Goal: Task Accomplishment & Management: Complete application form

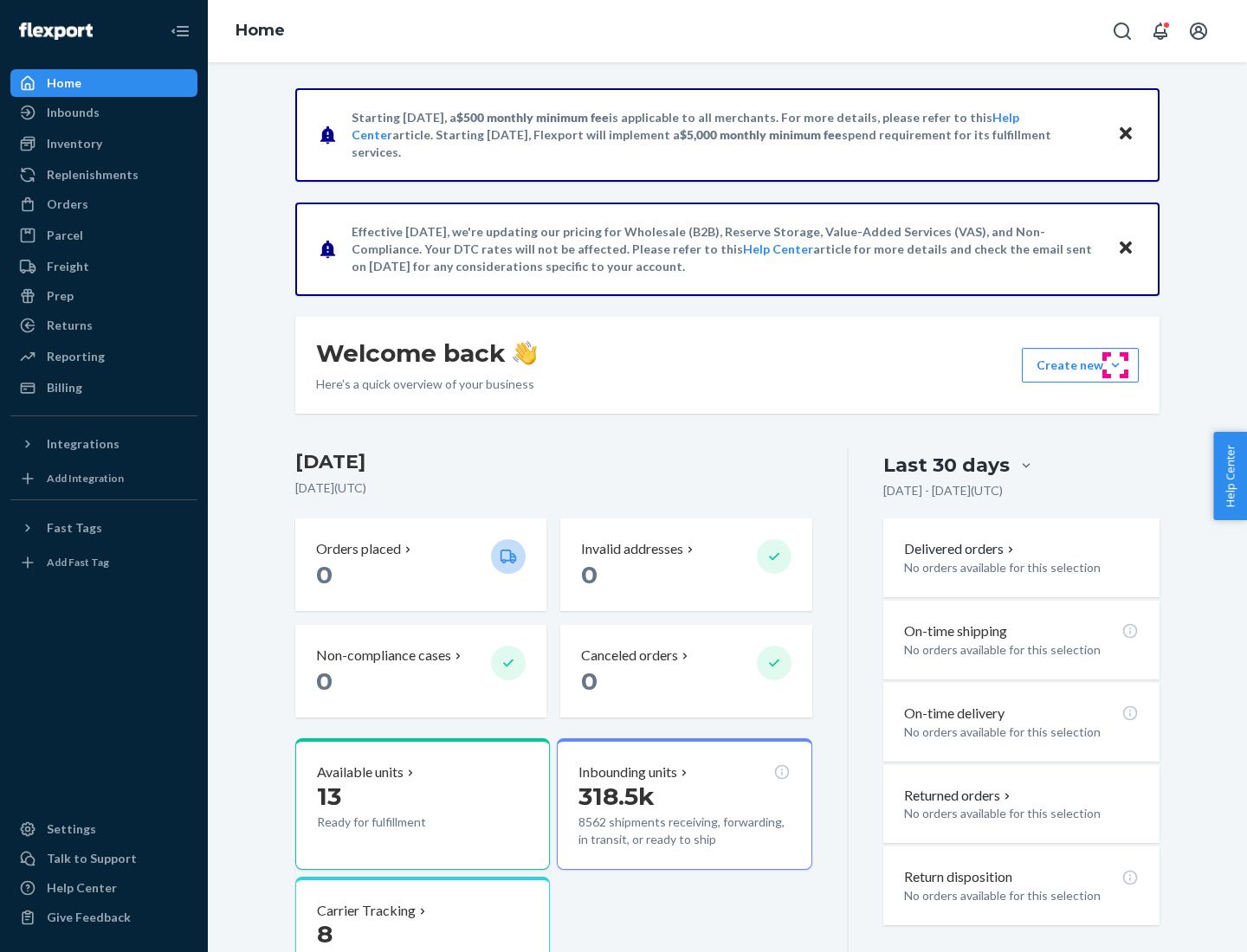
click at [1115, 366] on button "Create new Create new inbound Create new order Create new product" at bounding box center [1080, 365] width 117 height 35
click at [104, 112] on div "Inbounds" at bounding box center [104, 112] width 183 height 24
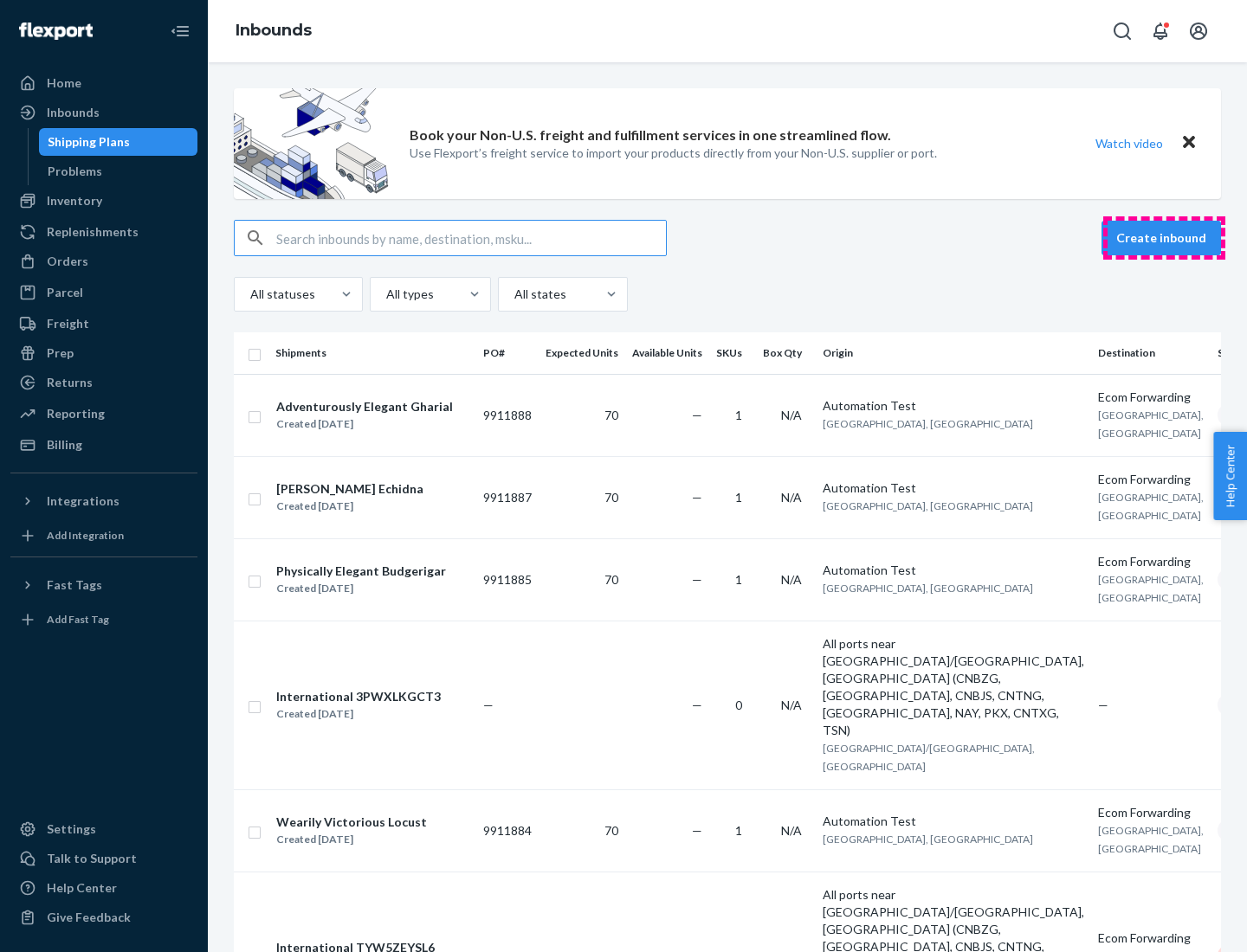
click at [1164, 238] on button "Create inbound" at bounding box center [1161, 238] width 120 height 35
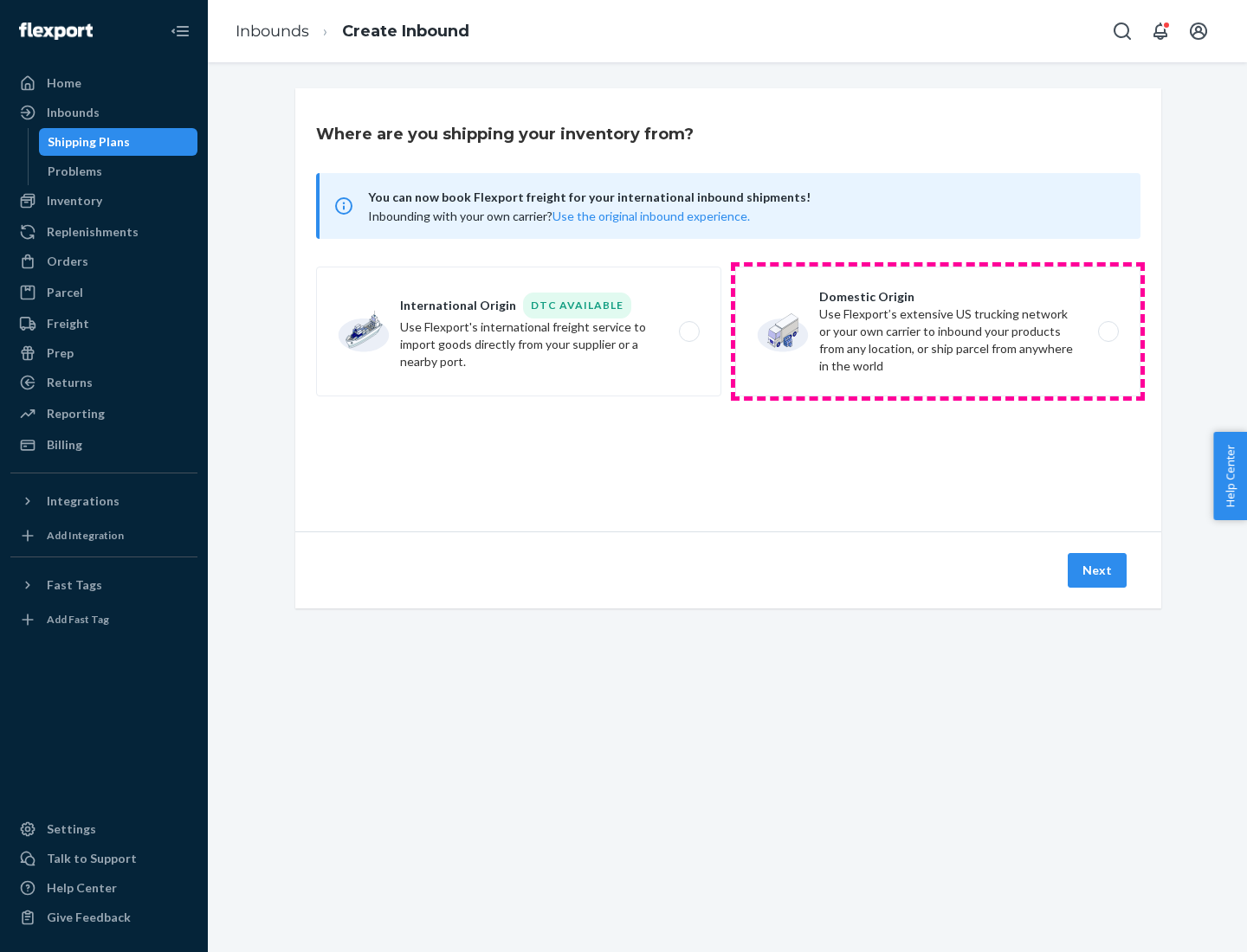
click at [937, 332] on label "Domestic Origin Use Flexport’s extensive US trucking network or your own carrie…" at bounding box center [937, 331] width 405 height 130
click at [1108, 332] on input "Domestic Origin Use Flexport’s extensive US trucking network or your own carrie…" at bounding box center [1113, 332] width 11 height 11
radio input "true"
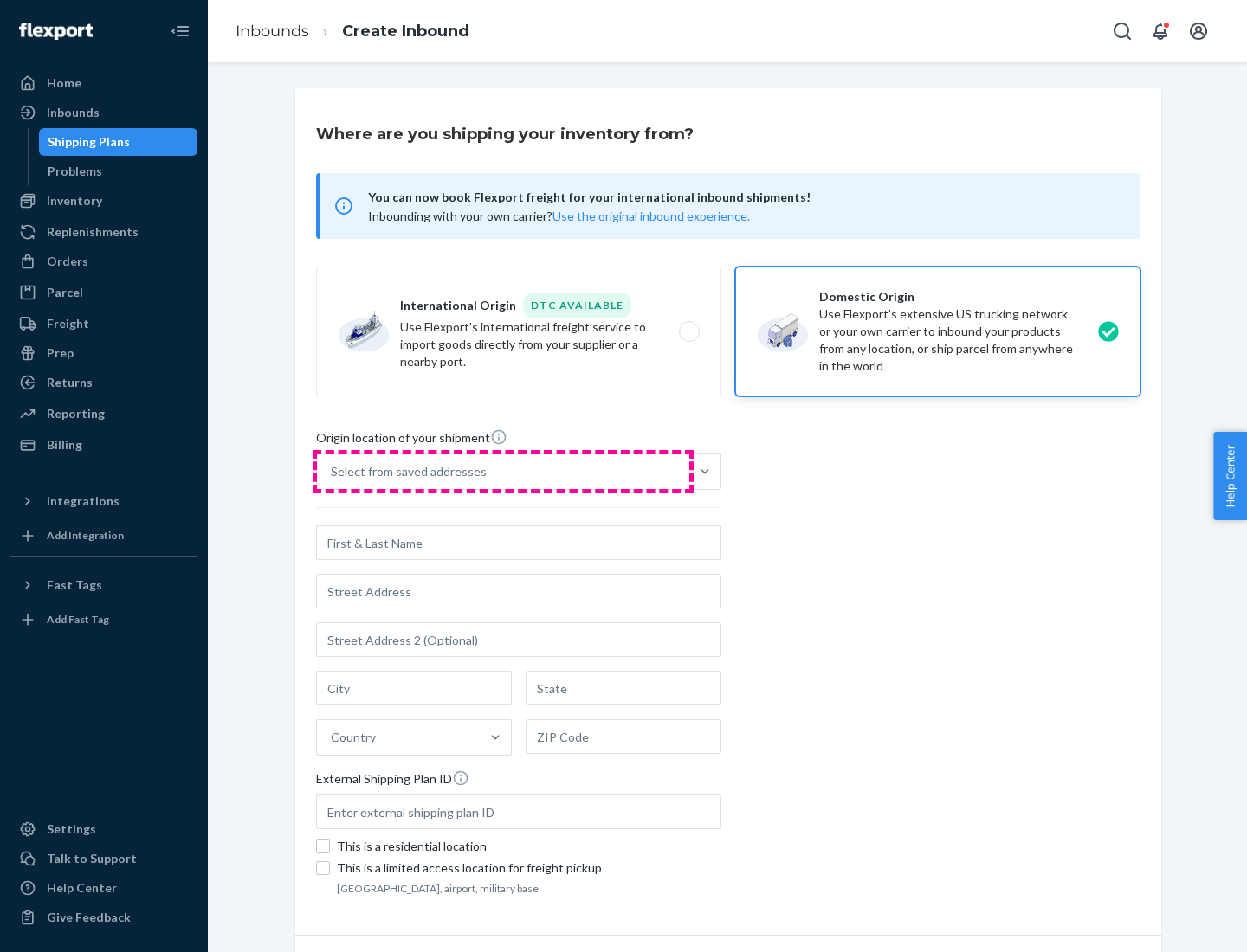
click at [503, 471] on div "Select from saved addresses" at bounding box center [503, 471] width 372 height 35
click at [332, 471] on input "Select from saved addresses" at bounding box center [332, 471] width 2 height 18
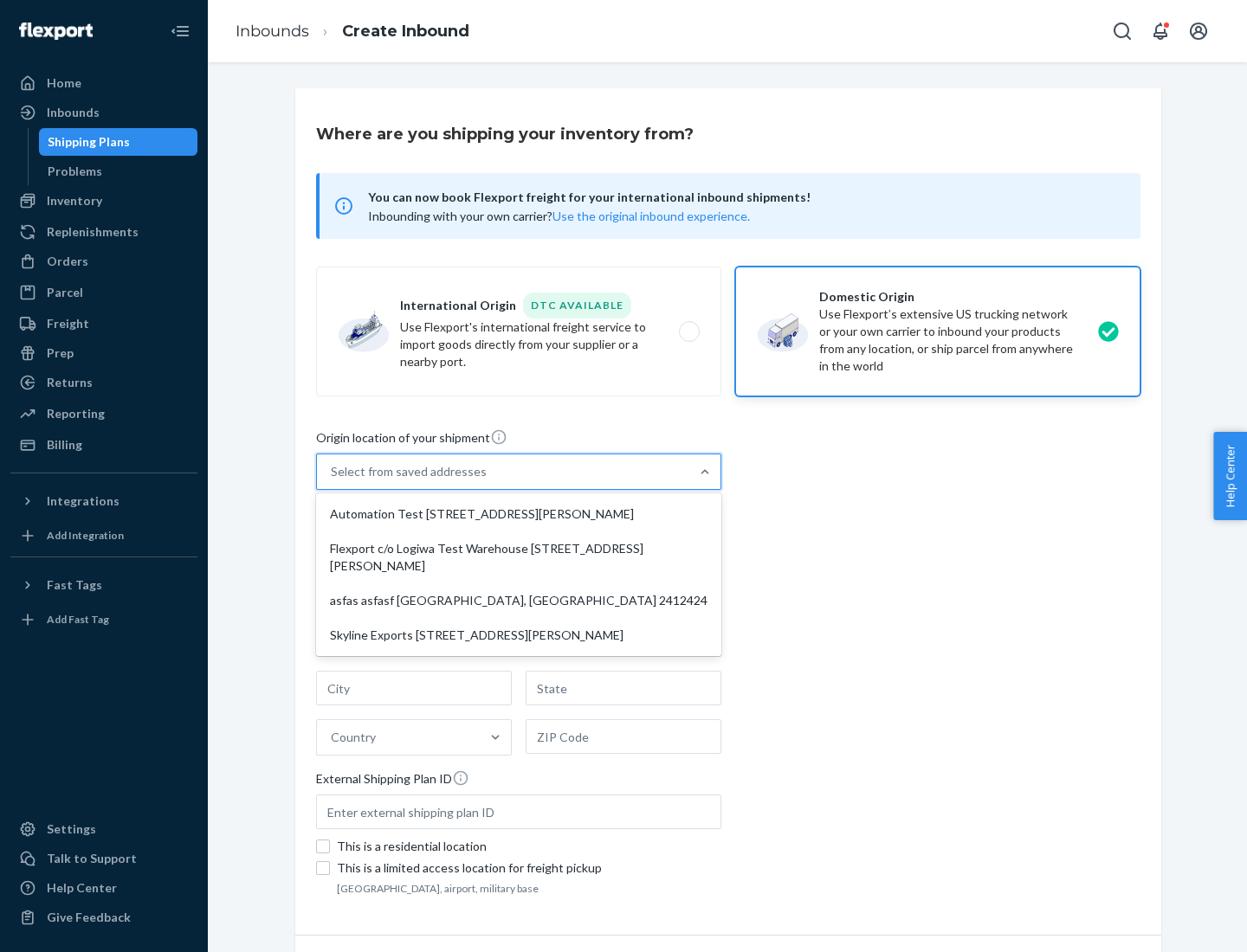
scroll to position [7, 0]
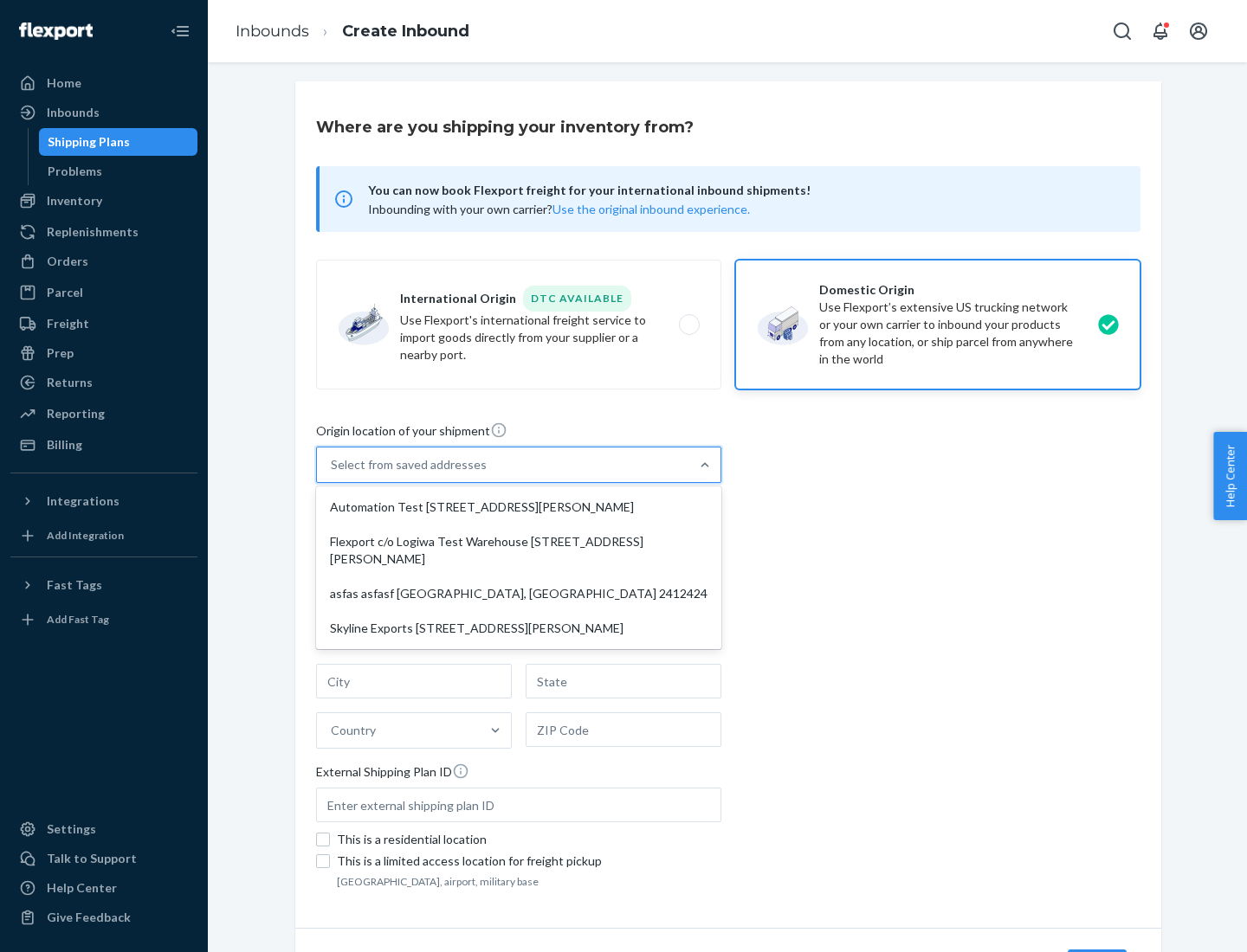
click at [518, 507] on div "Automation Test [STREET_ADDRESS][PERSON_NAME]" at bounding box center [519, 507] width 399 height 35
click at [332, 473] on input "option Automation Test [STREET_ADDRESS][PERSON_NAME] focused, 1 of 4. 4 results…" at bounding box center [332, 465] width 2 height 18
type input "Automation Test"
type input "9th Floor"
type input "[GEOGRAPHIC_DATA]"
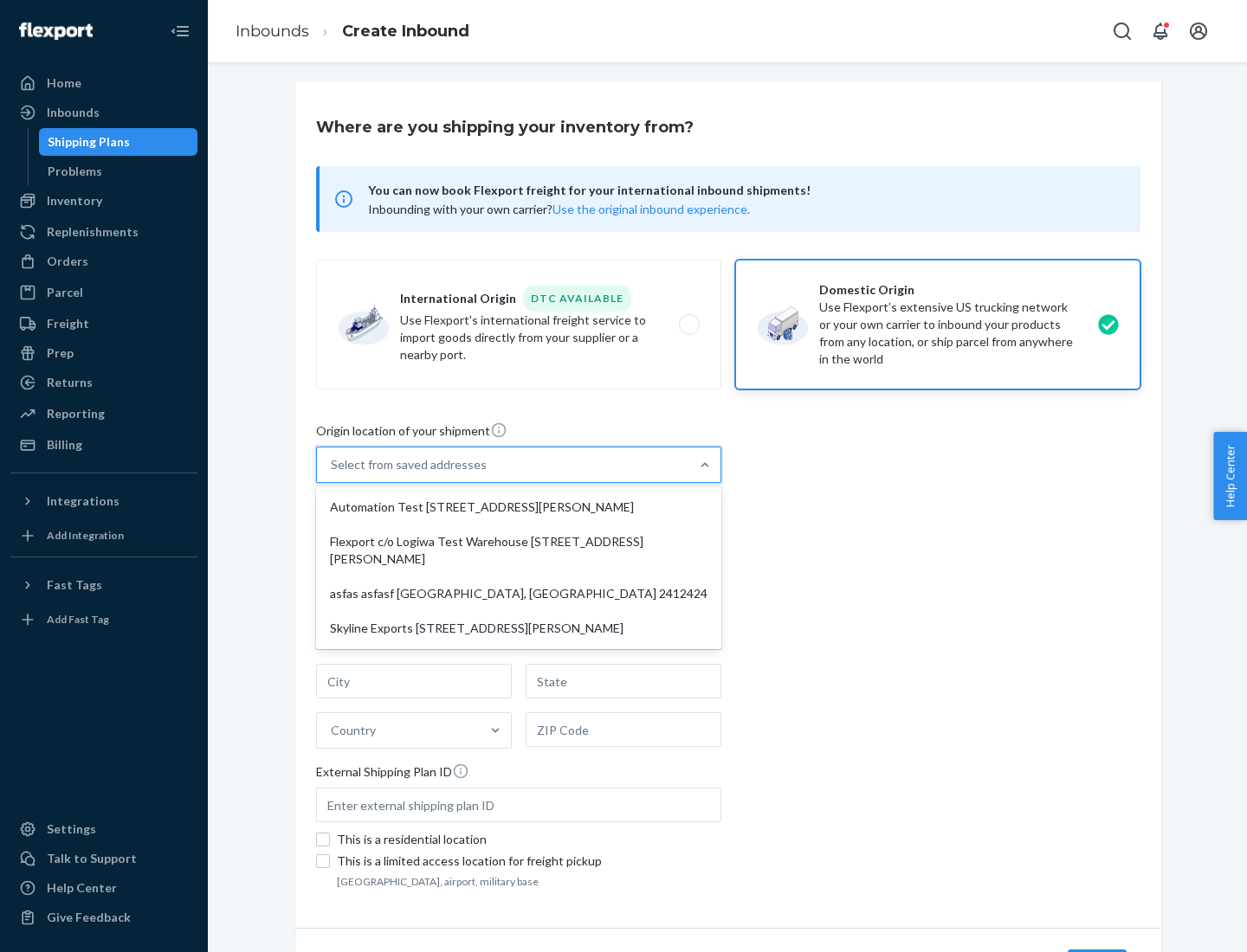
type input "CA"
type input "94104"
type input "[STREET_ADDRESS][PERSON_NAME]"
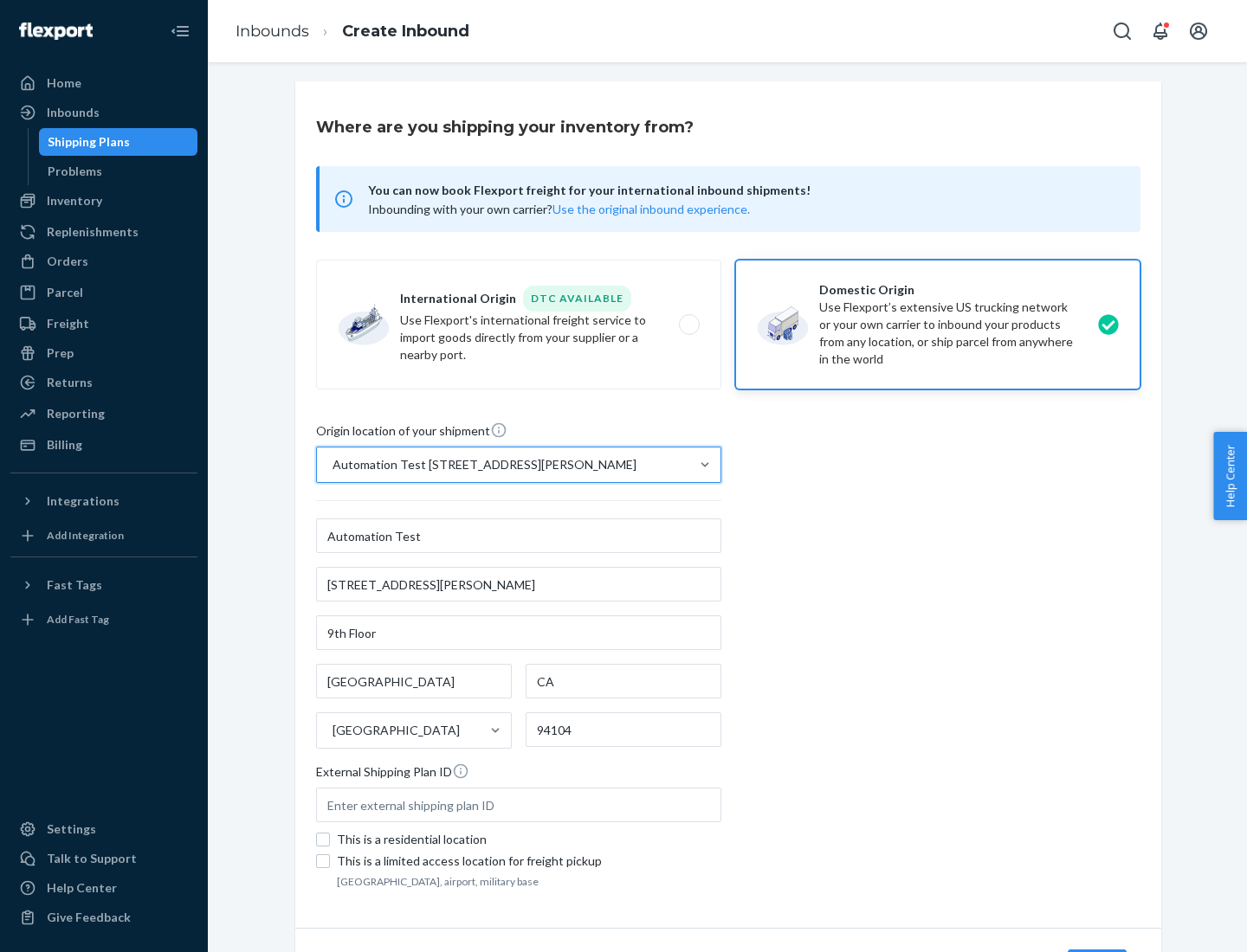
scroll to position [101, 0]
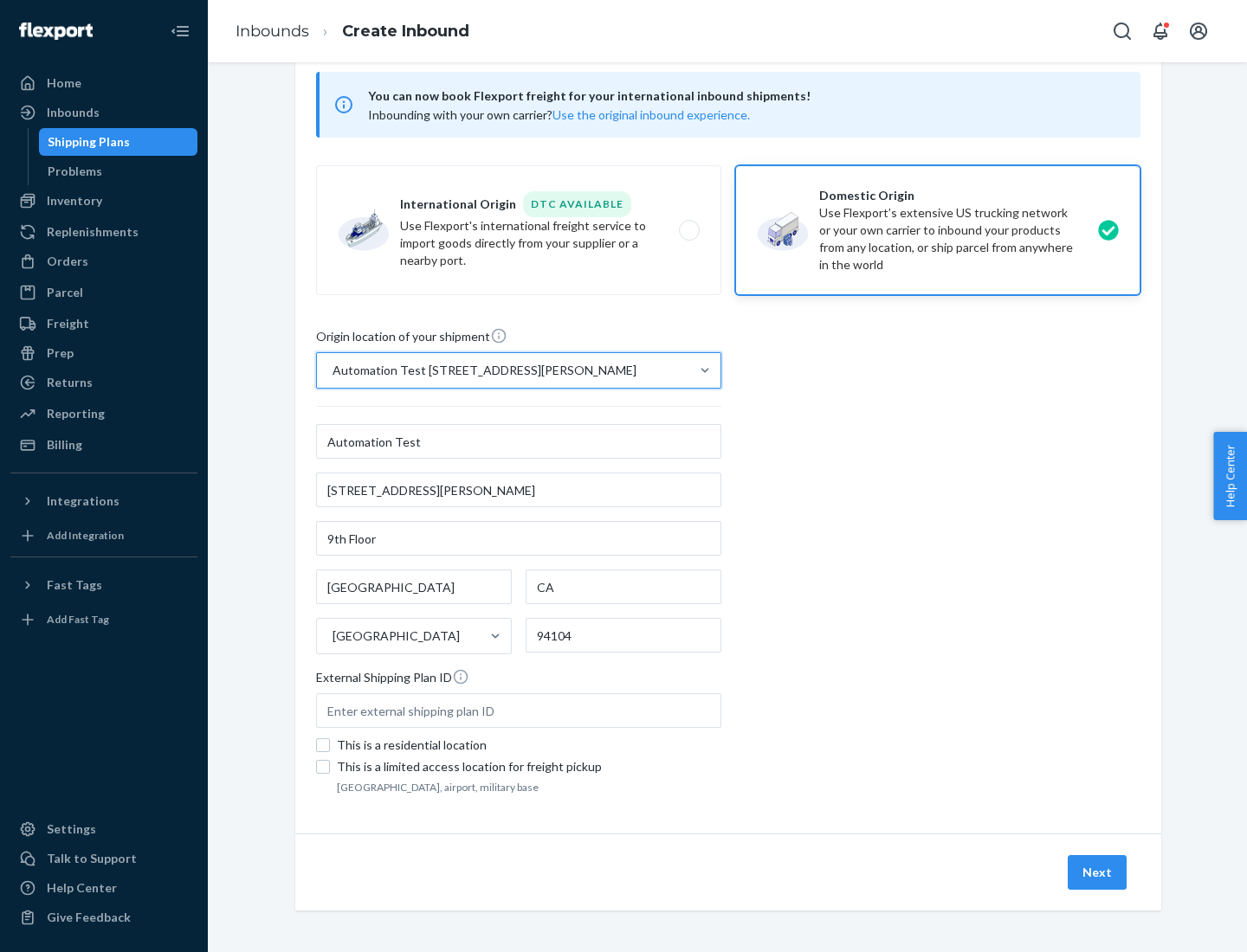
click at [1098, 873] on button "Next" at bounding box center [1096, 873] width 59 height 35
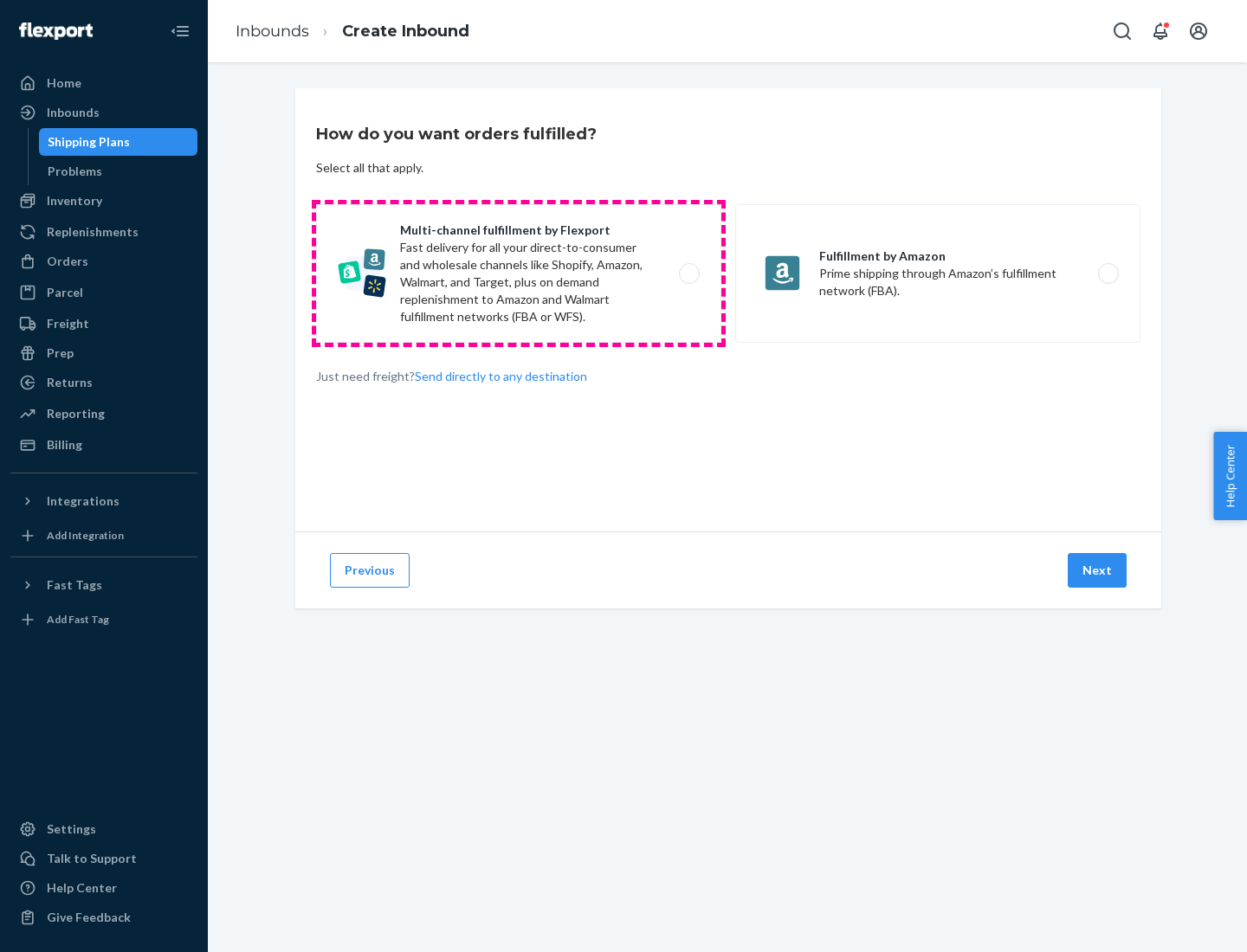
click at [518, 273] on label "Multi-channel fulfillment by Flexport Fast delivery for all your direct-to-cons…" at bounding box center [518, 273] width 405 height 138
click at [689, 273] on input "Multi-channel fulfillment by Flexport Fast delivery for all your direct-to-cons…" at bounding box center [694, 274] width 11 height 11
radio input "true"
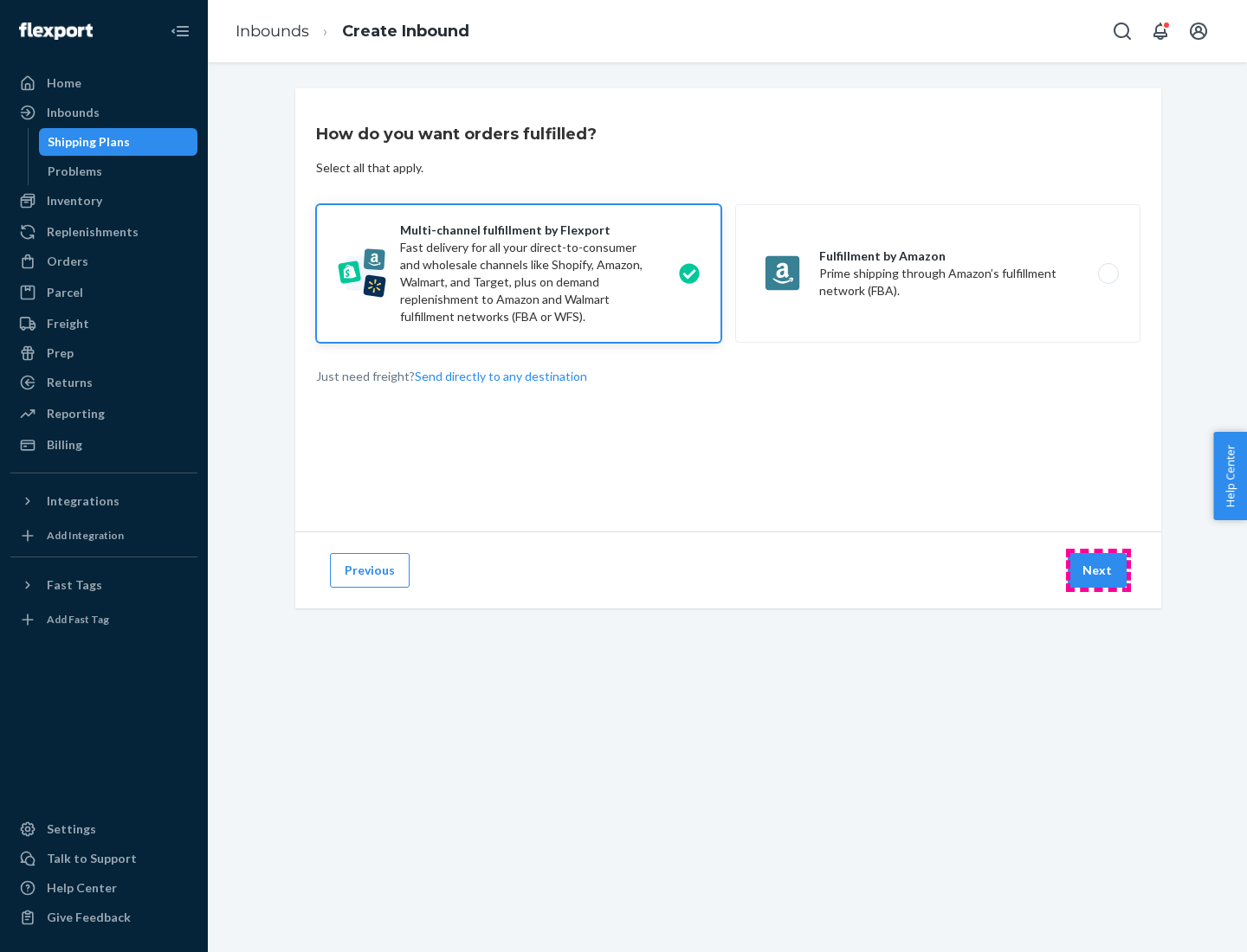
click at [1098, 570] on button "Next" at bounding box center [1096, 570] width 59 height 35
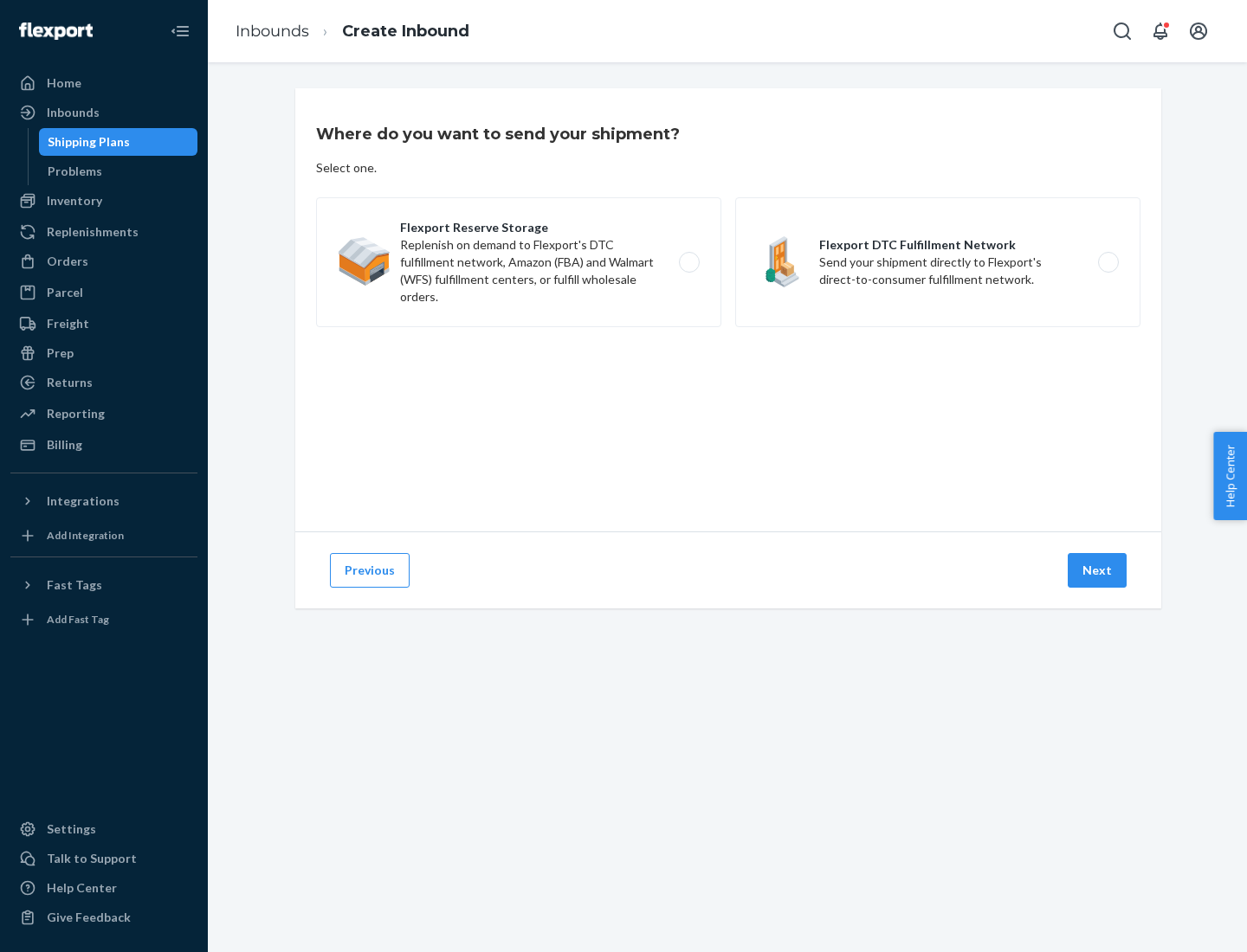
click at [937, 262] on label "Flexport DTC Fulfillment Network Send your shipment directly to Flexport's dire…" at bounding box center [937, 262] width 405 height 130
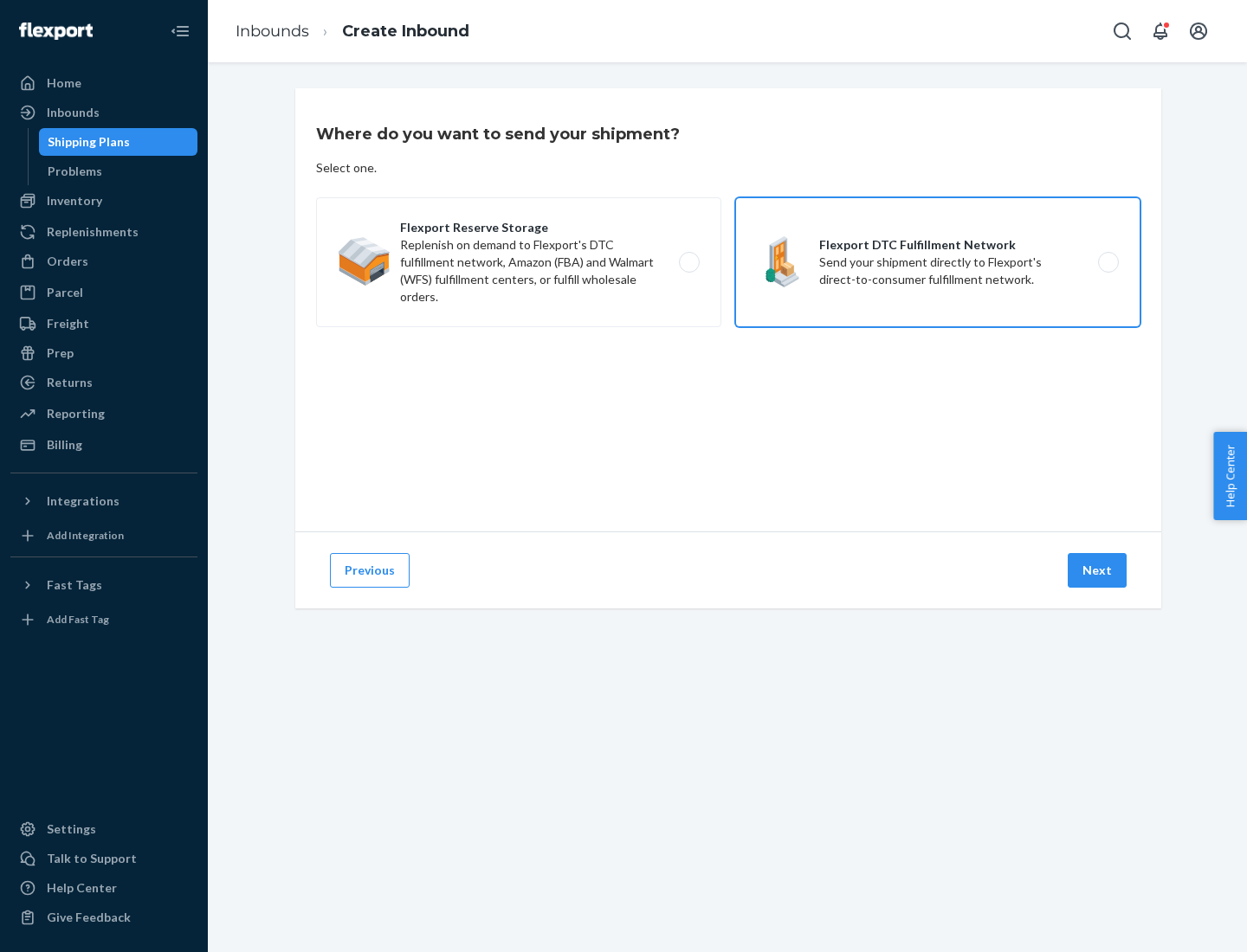
click at [1108, 262] on input "Flexport DTC Fulfillment Network Send your shipment directly to Flexport's dire…" at bounding box center [1113, 263] width 11 height 11
radio input "true"
click at [1098, 570] on button "Next" at bounding box center [1096, 570] width 59 height 35
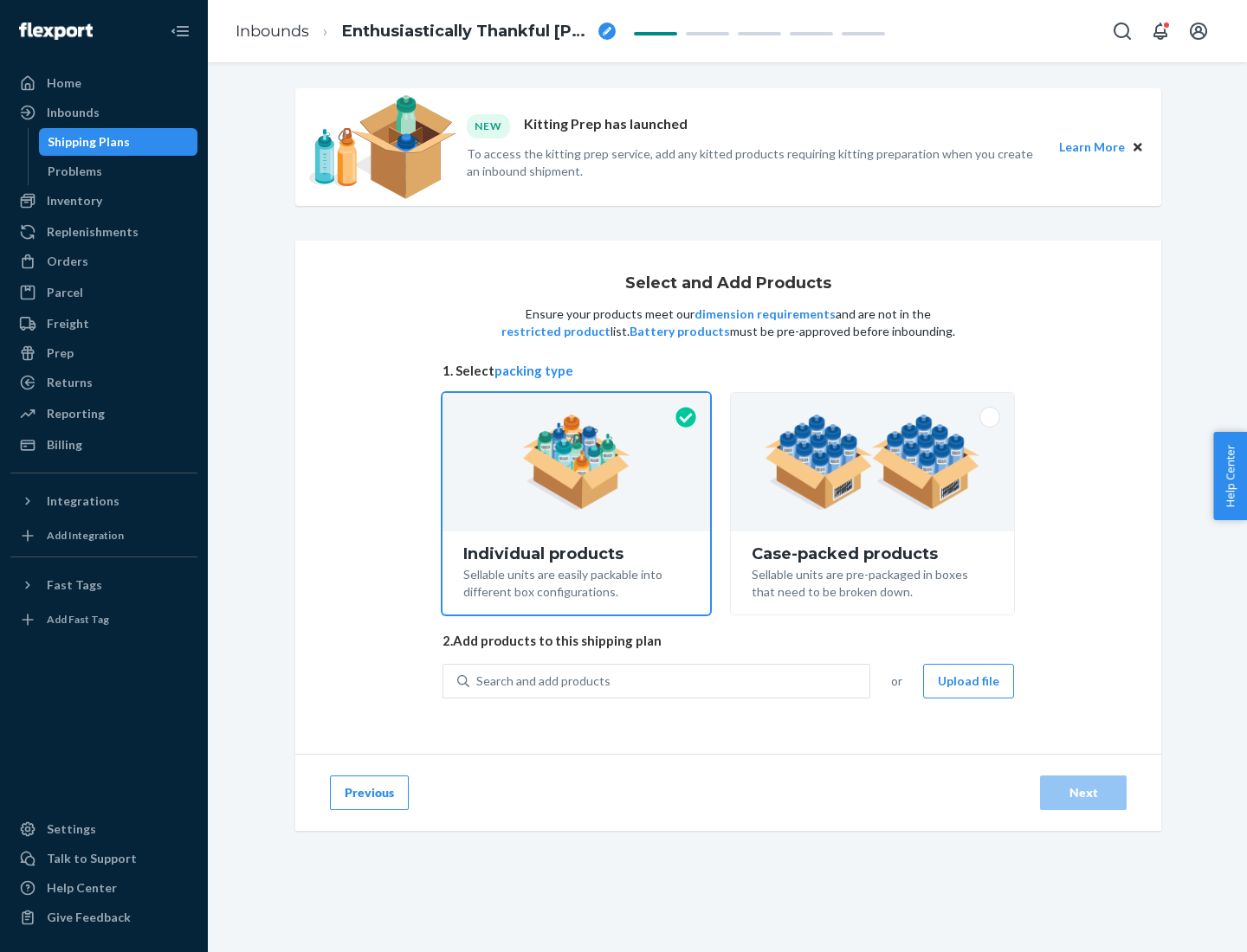
click at [873, 462] on img at bounding box center [872, 462] width 215 height 95
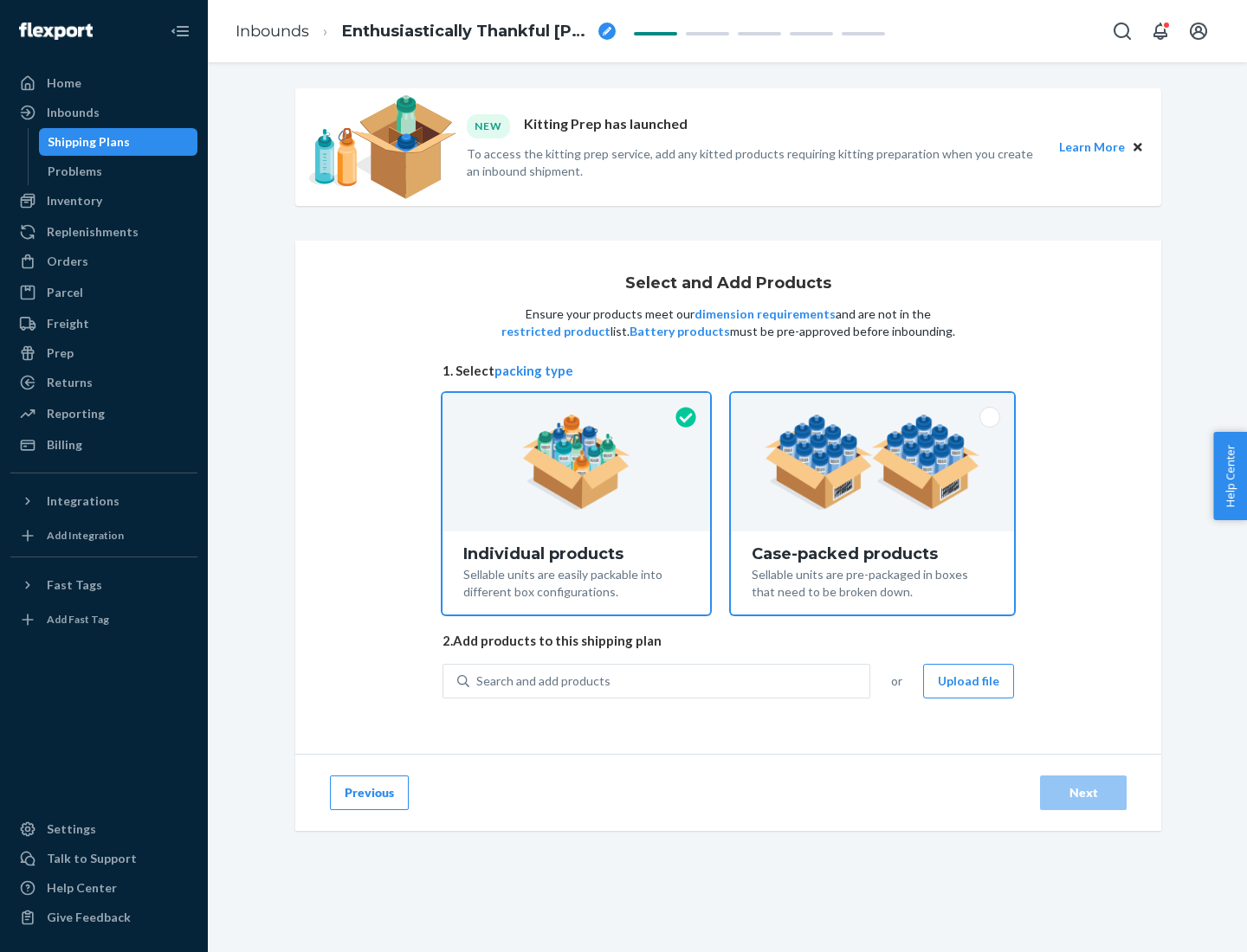
click at [873, 404] on input "Case-packed products Sellable units are pre-packaged in boxes that need to be b…" at bounding box center [873, 398] width 11 height 11
radio input "true"
radio input "false"
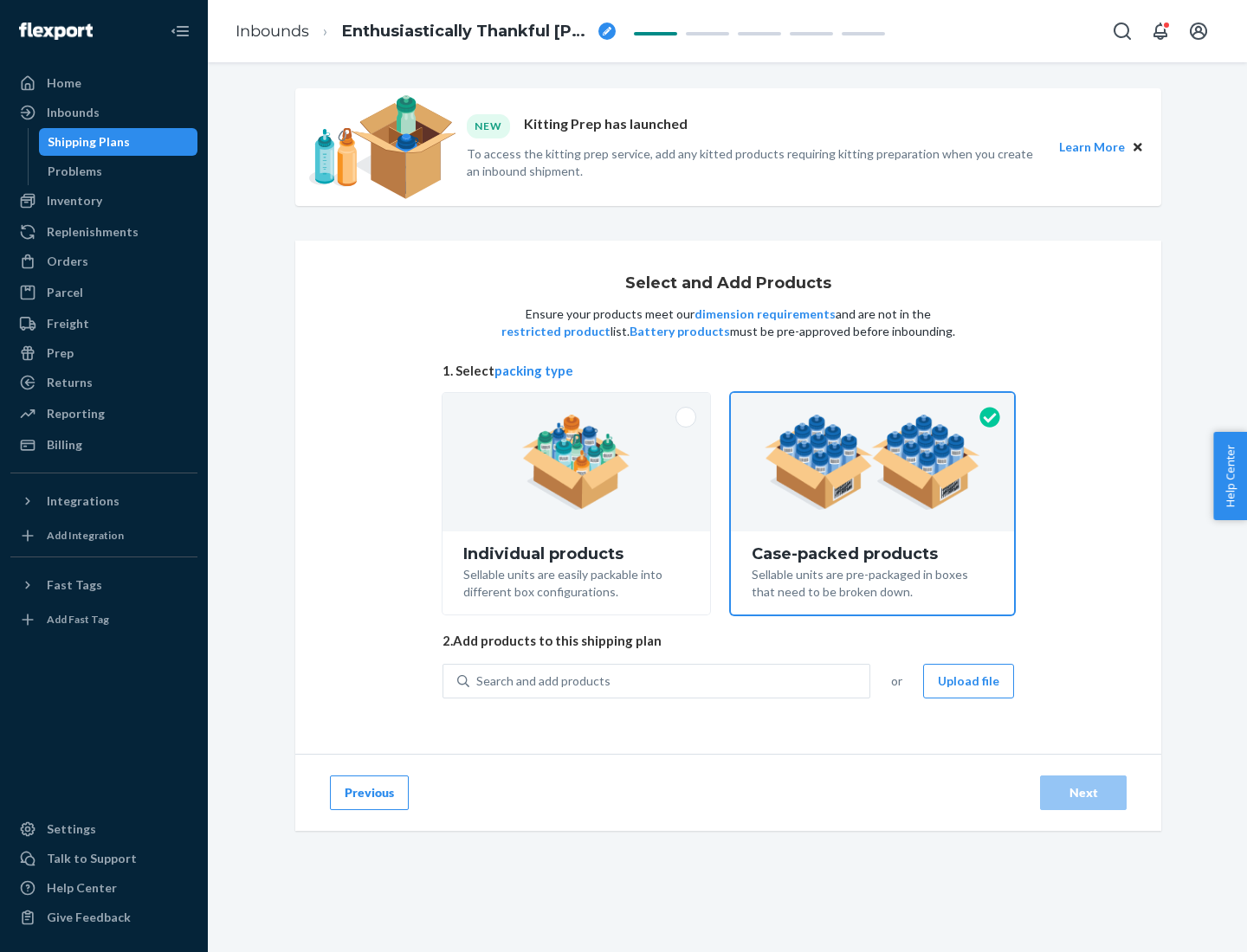
click at [670, 681] on div "Search and add products" at bounding box center [670, 681] width 400 height 31
click at [478, 681] on input "Search and add products" at bounding box center [477, 681] width 2 height 18
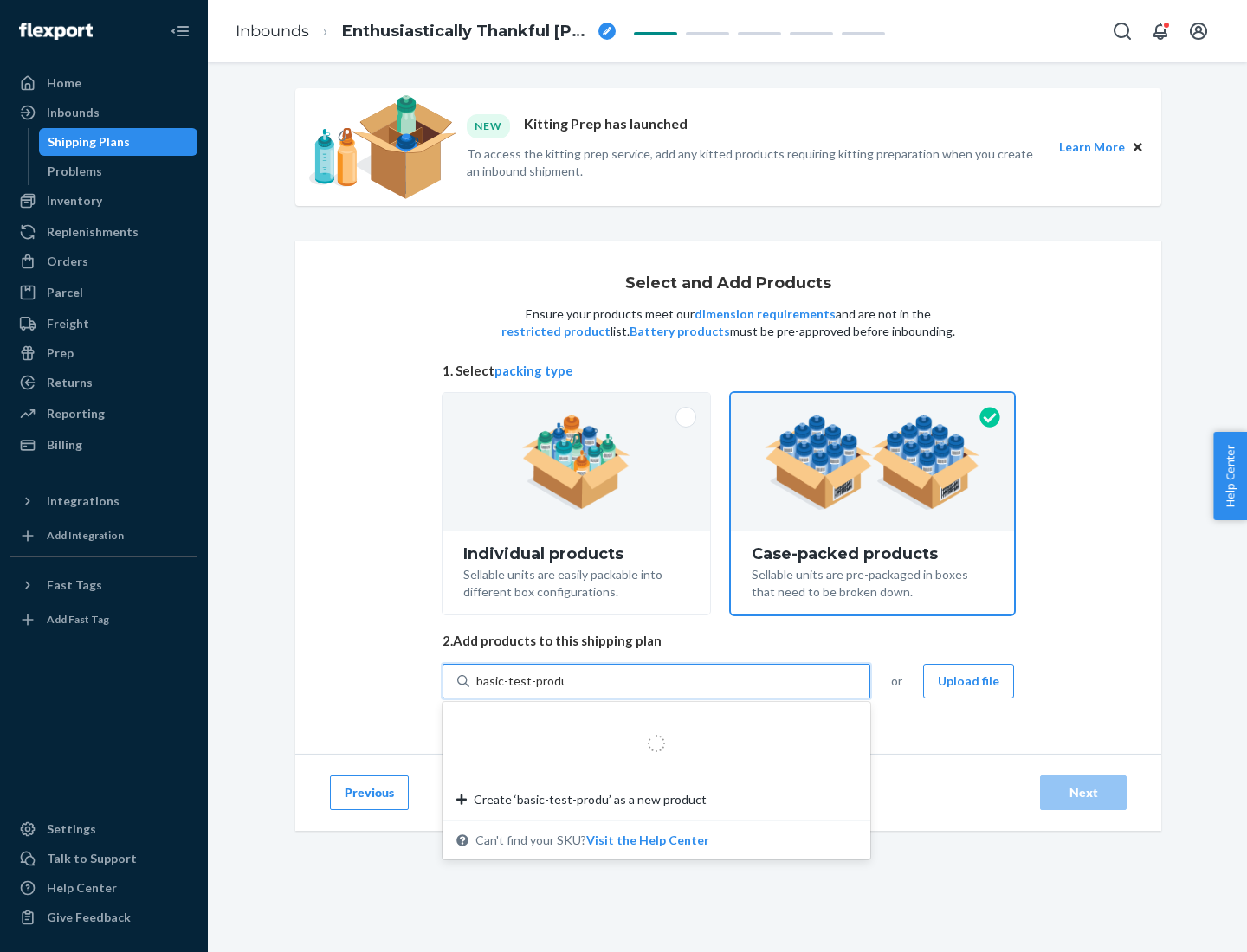
type input "basic-test-product-1"
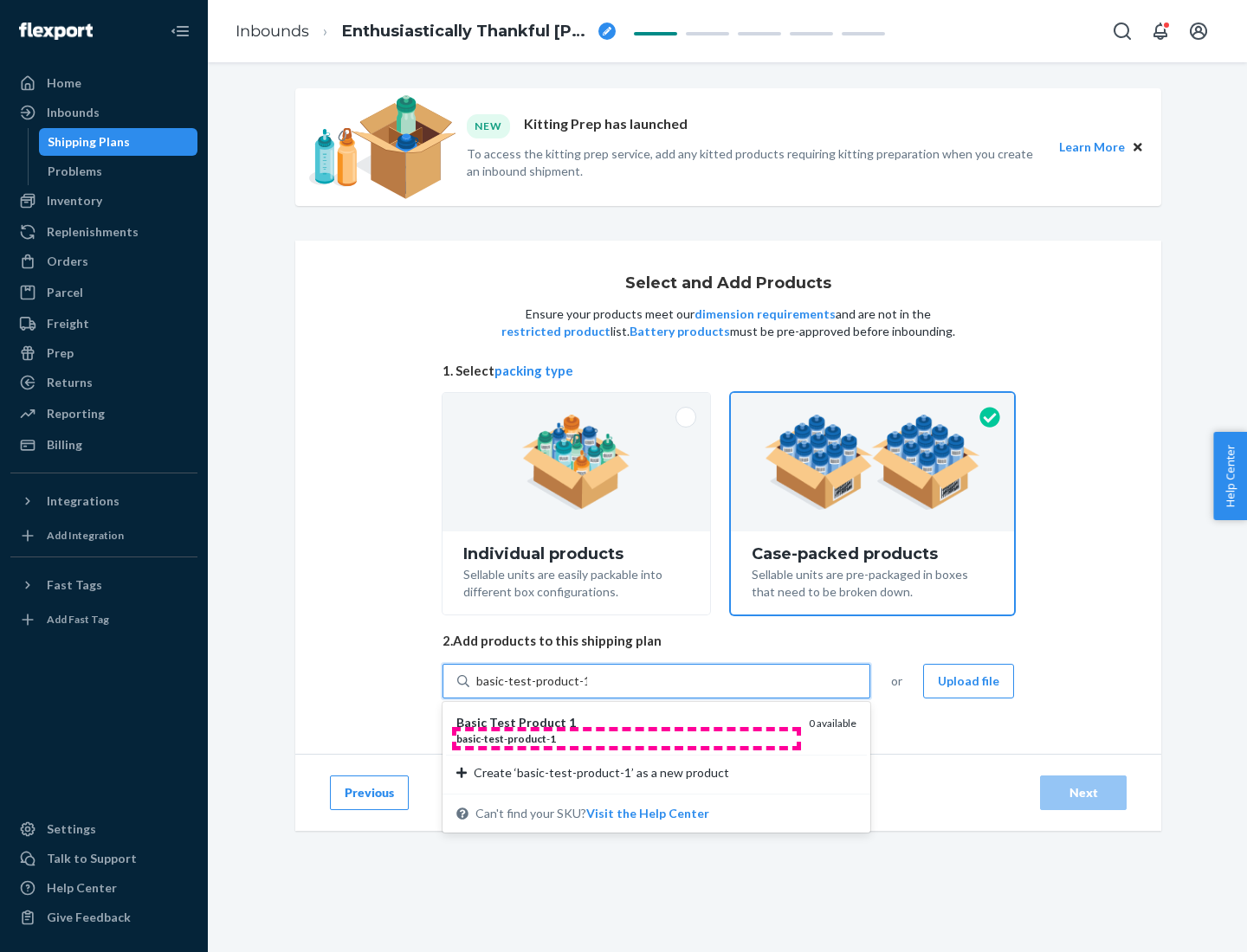
click at [626, 739] on div "basic - test - product - 1" at bounding box center [626, 739] width 339 height 15
click at [587, 690] on input "basic-test-product-1" at bounding box center [531, 681] width 110 height 18
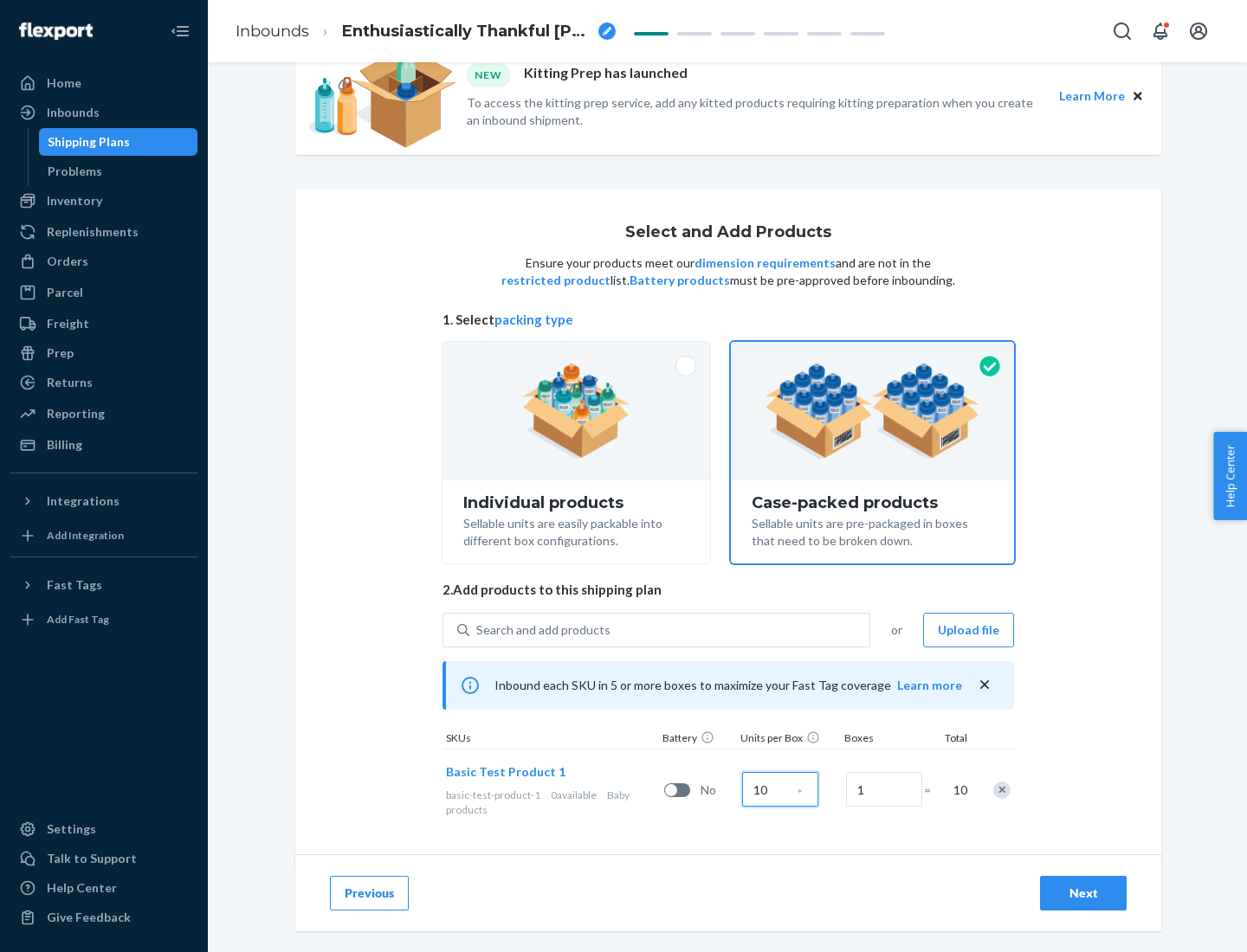
scroll to position [63, 0]
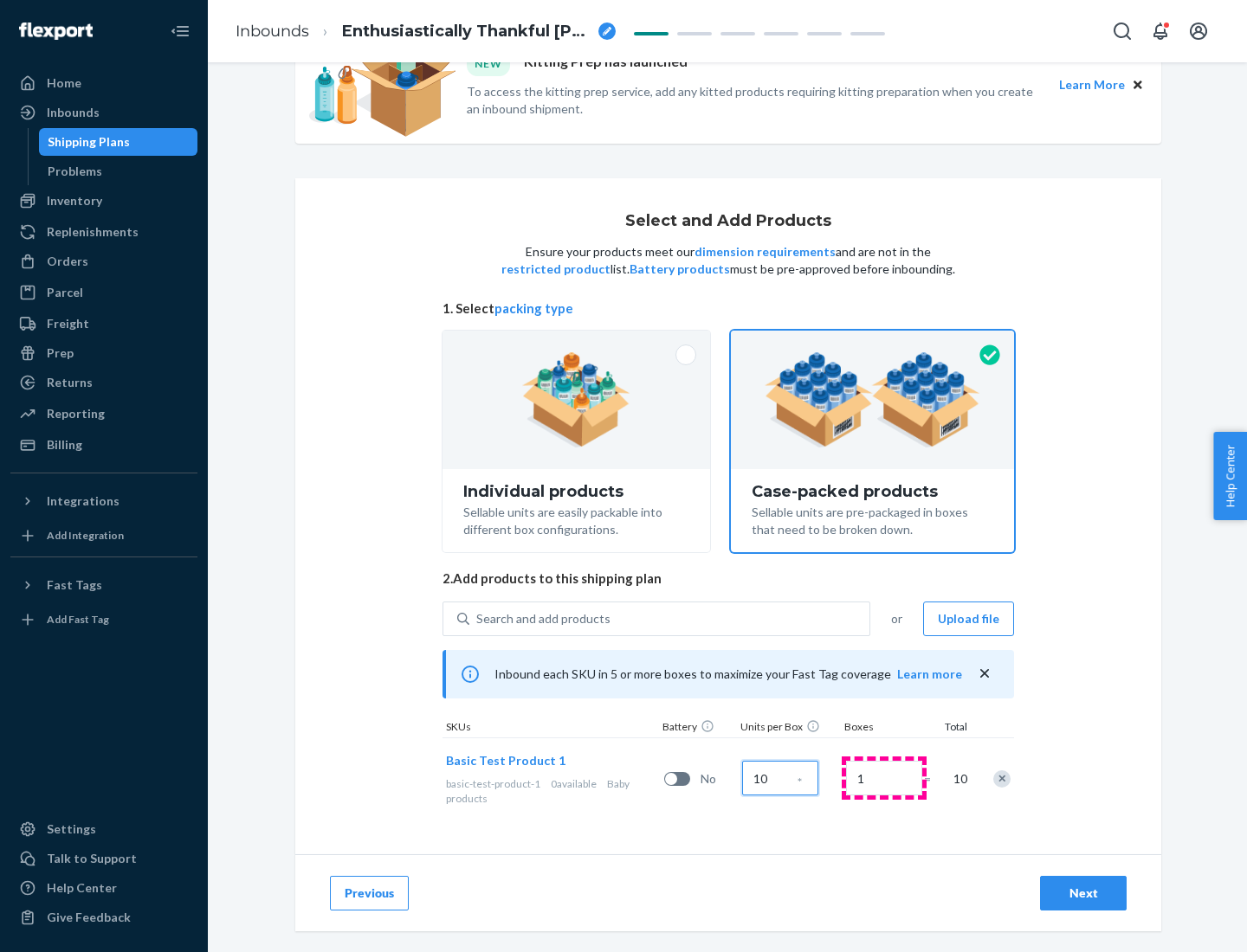
type input "10"
type input "7"
click at [1083, 893] on div "Next" at bounding box center [1082, 893] width 57 height 18
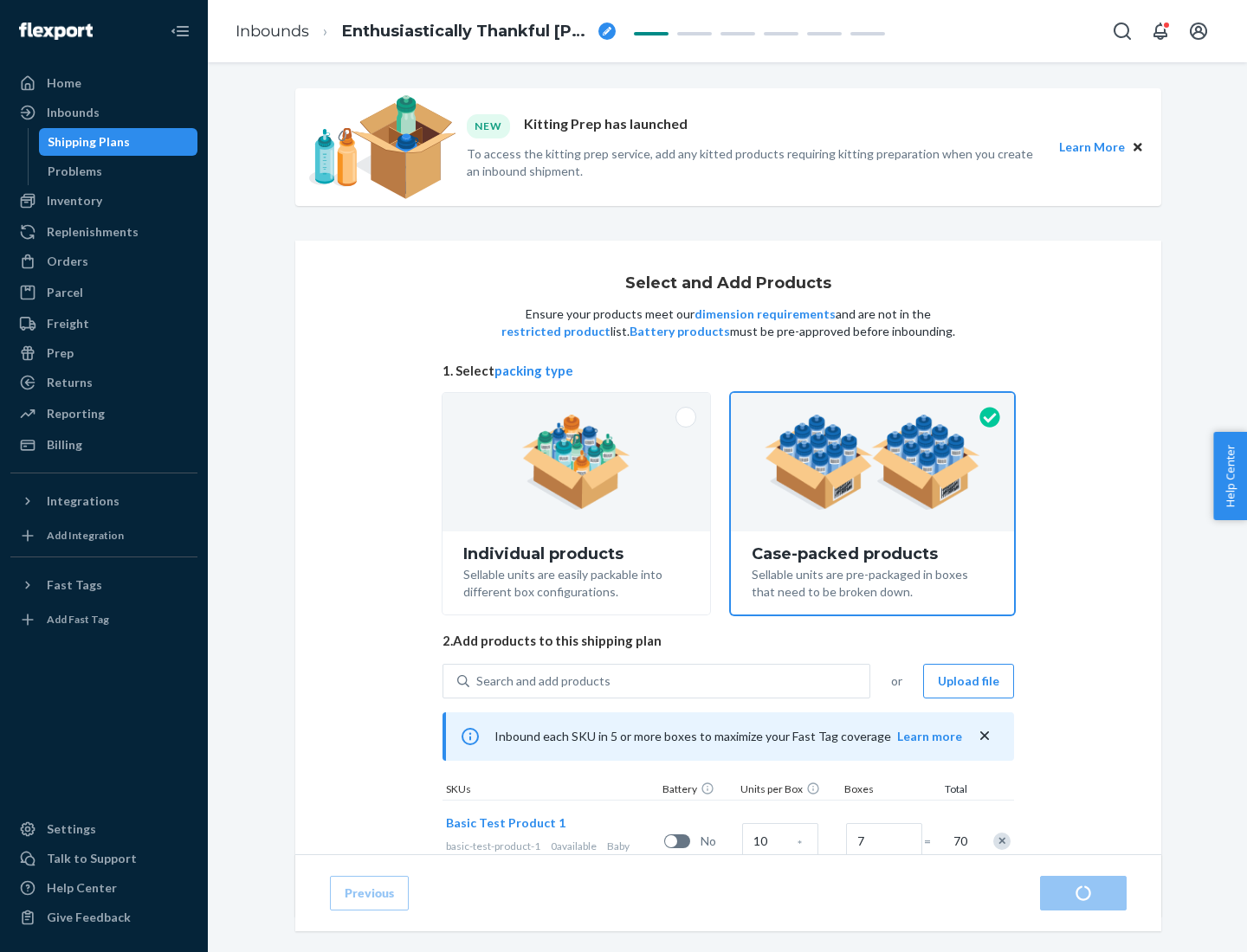
radio input "true"
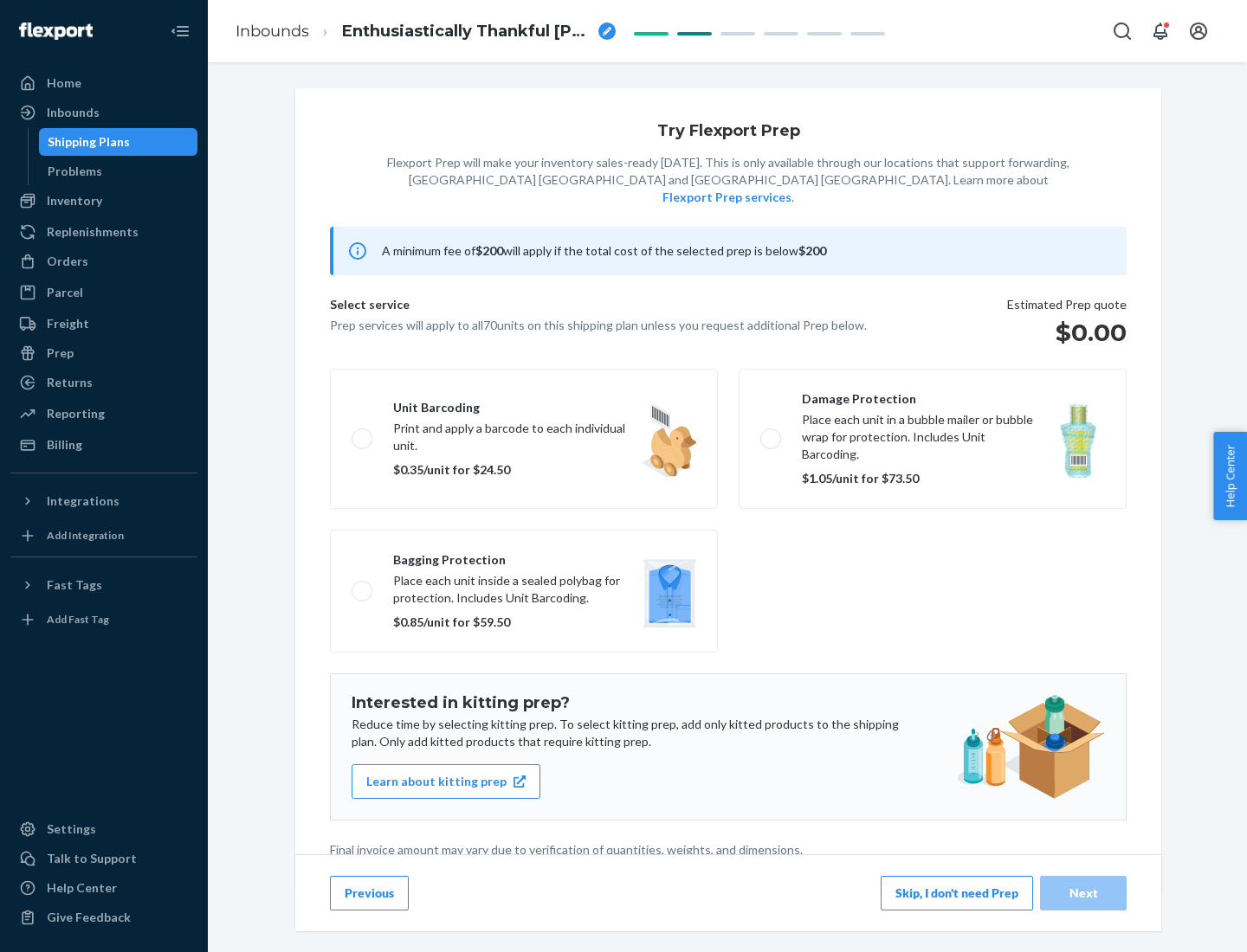
scroll to position [5, 0]
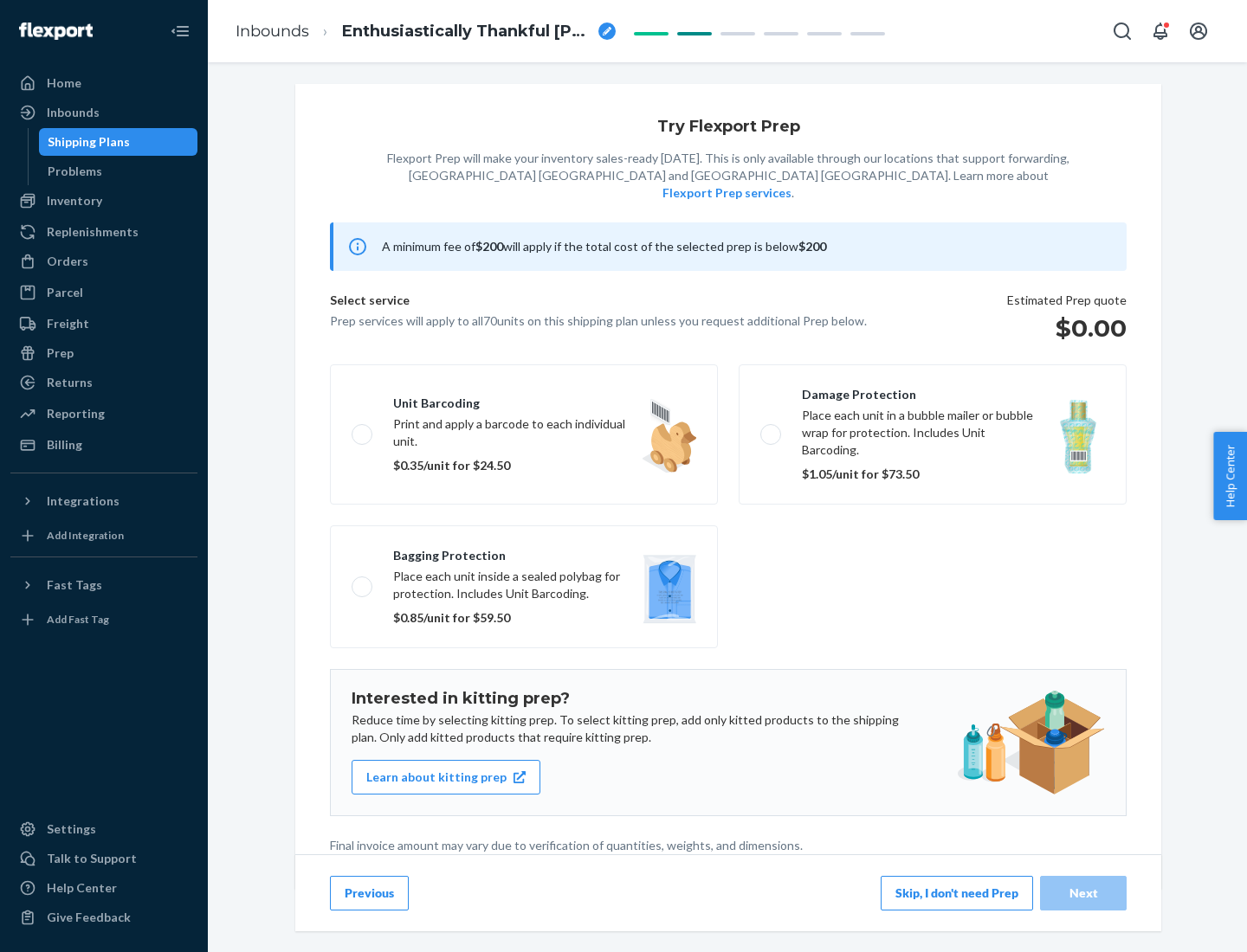
click at [957, 892] on button "Skip, I don't need Prep" at bounding box center [956, 893] width 152 height 35
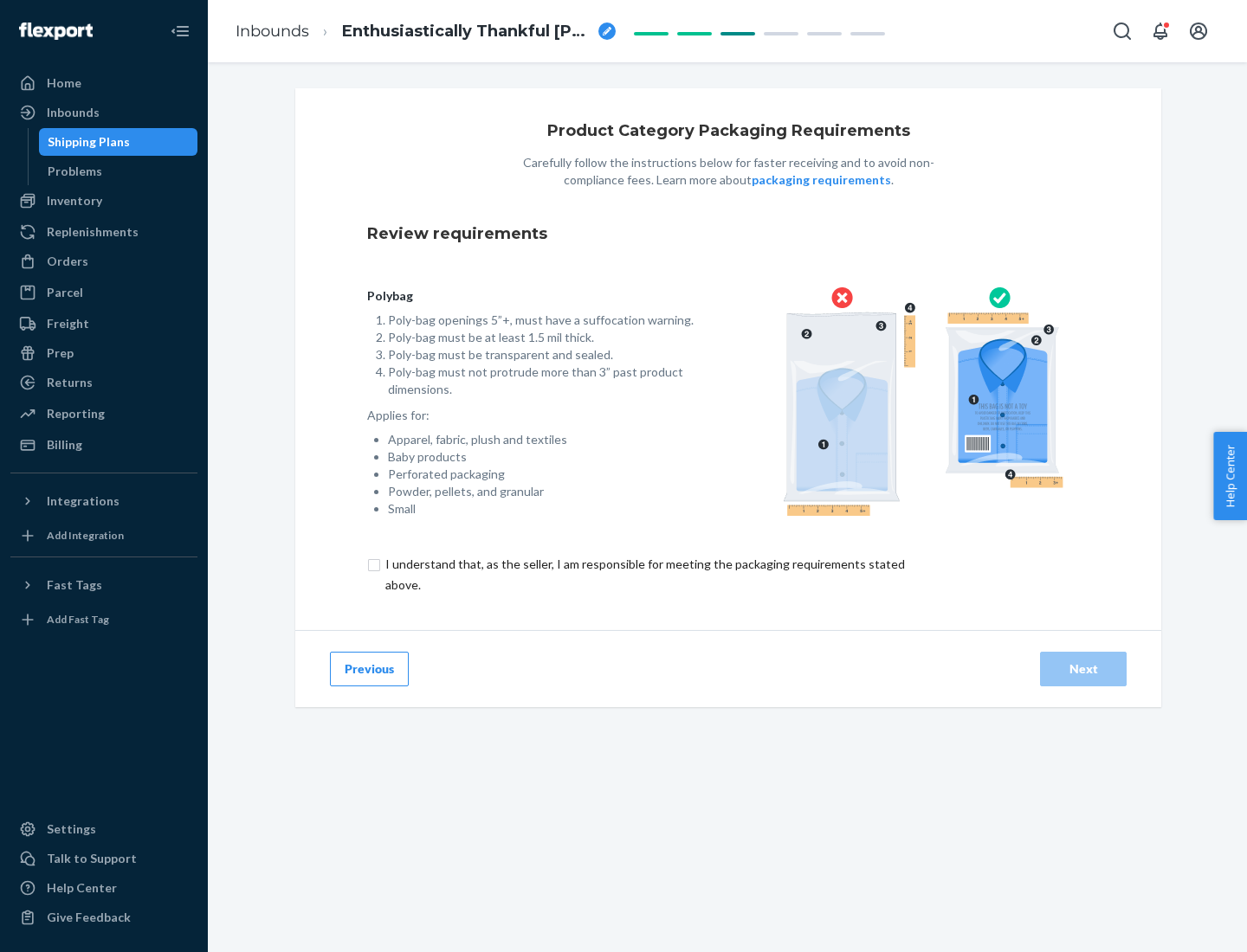
click at [644, 574] on input "checkbox" at bounding box center [655, 574] width 576 height 41
checkbox input "true"
click at [1083, 669] on div "Next" at bounding box center [1082, 669] width 57 height 18
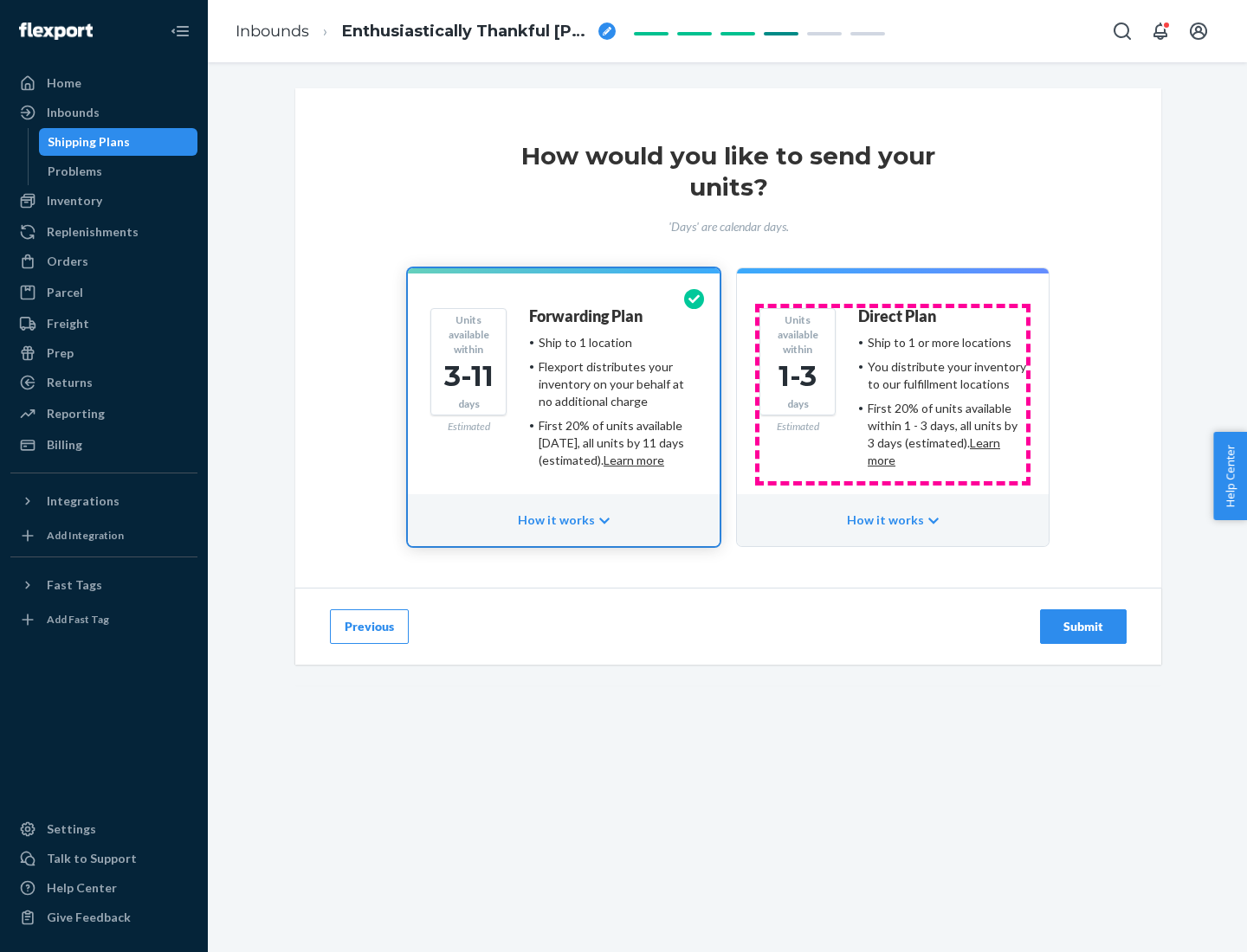
click at [892, 395] on ul "Ship to 1 or more locations You distribute your inventory to our fulfillment lo…" at bounding box center [942, 401] width 168 height 135
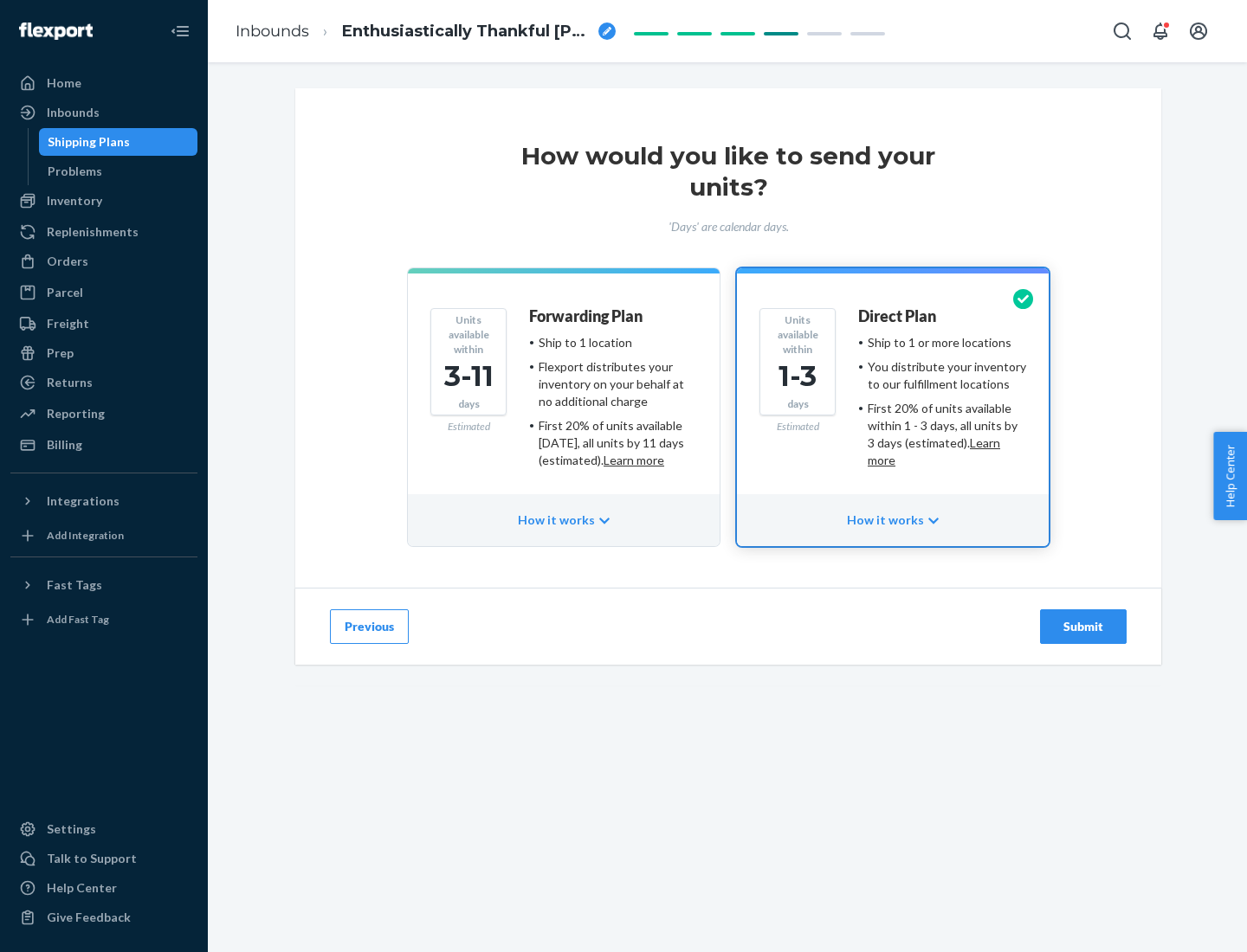
click at [1083, 627] on div "Submit" at bounding box center [1082, 627] width 57 height 18
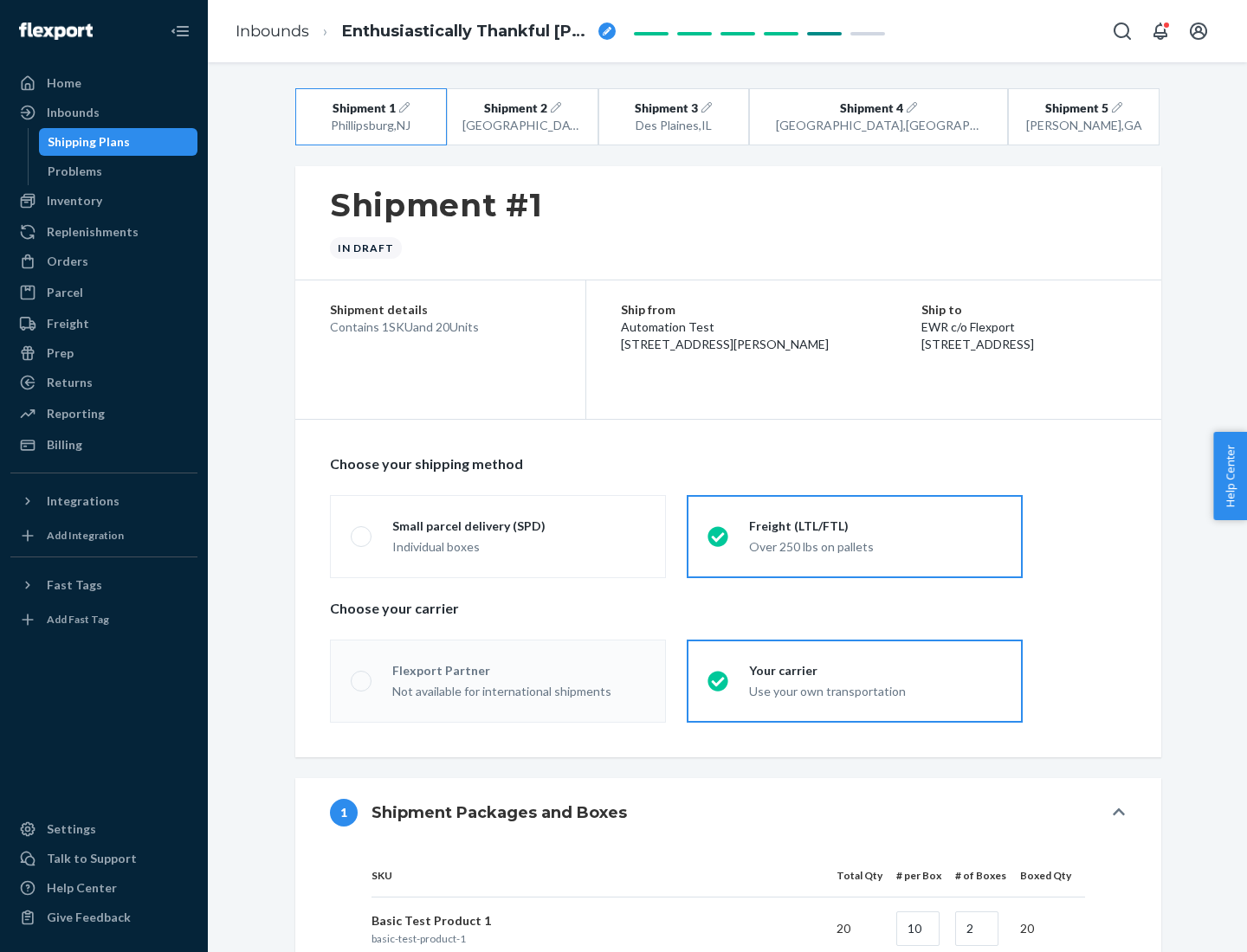
radio input "true"
radio input "false"
radio input "true"
radio input "false"
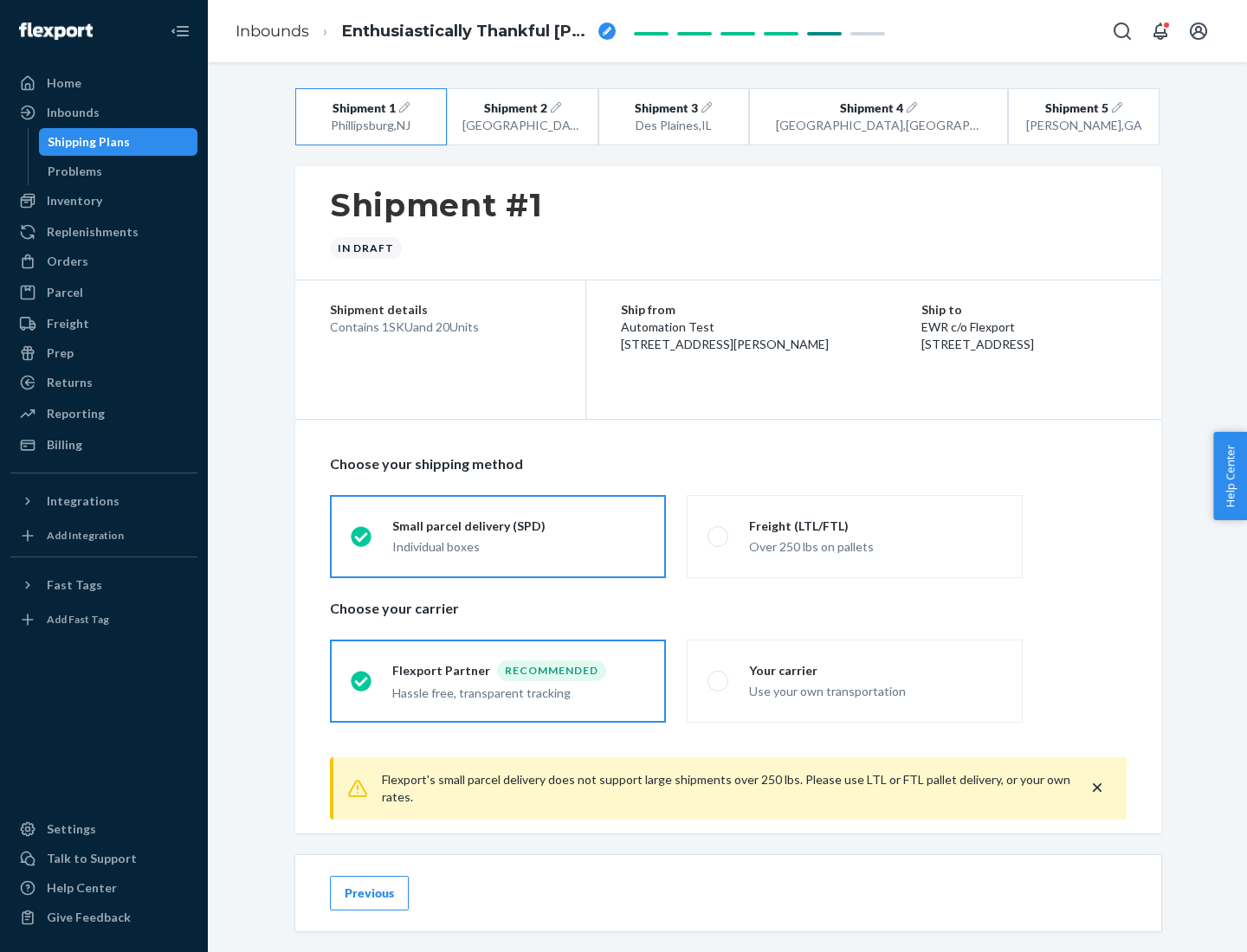
scroll to position [19, 0]
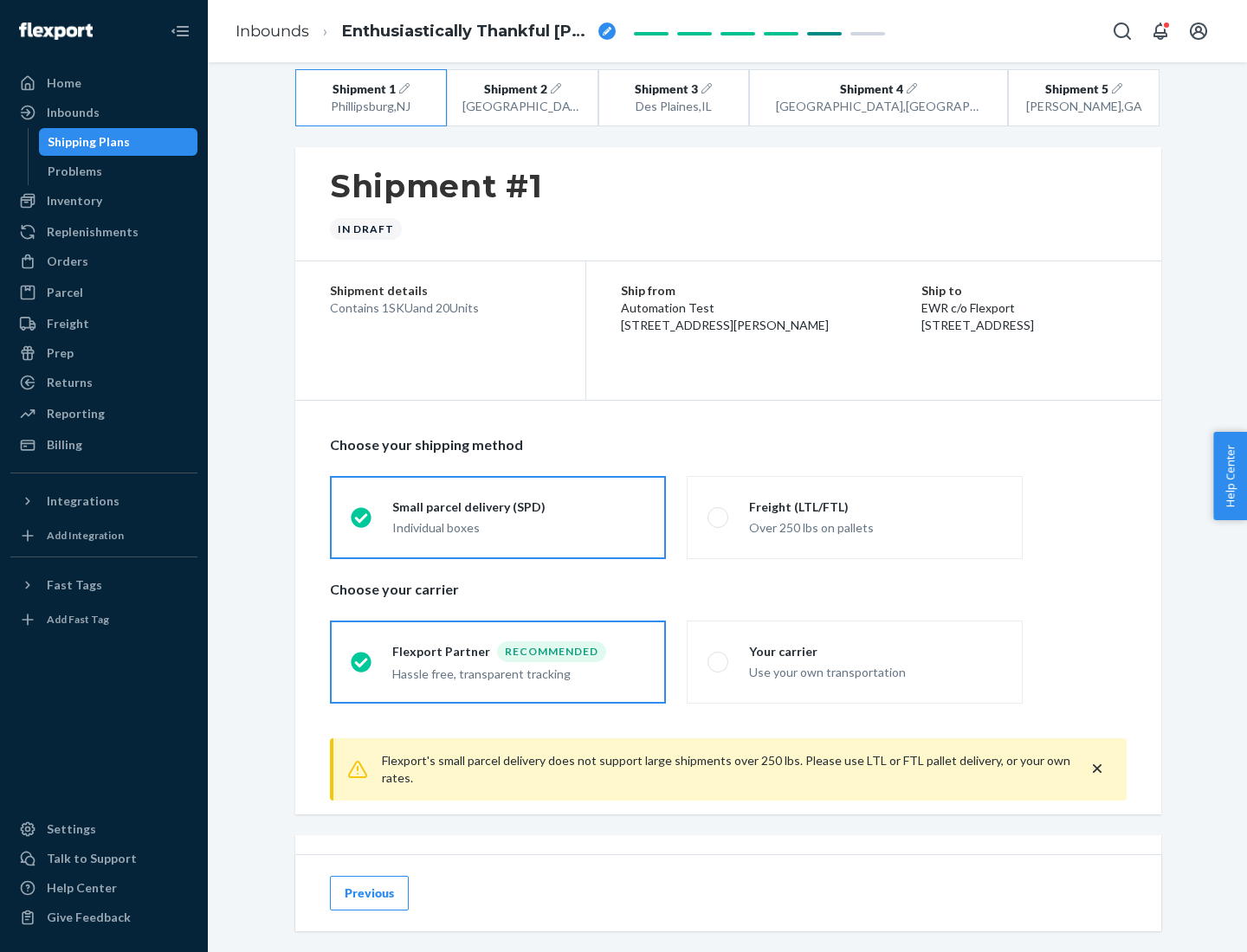
click at [876, 506] on div "Freight (LTL/FTL)" at bounding box center [876, 507] width 253 height 18
click at [718, 512] on input "Freight (LTL/FTL) Over 250 lbs on pallets" at bounding box center [713, 517] width 11 height 11
radio input "true"
radio input "false"
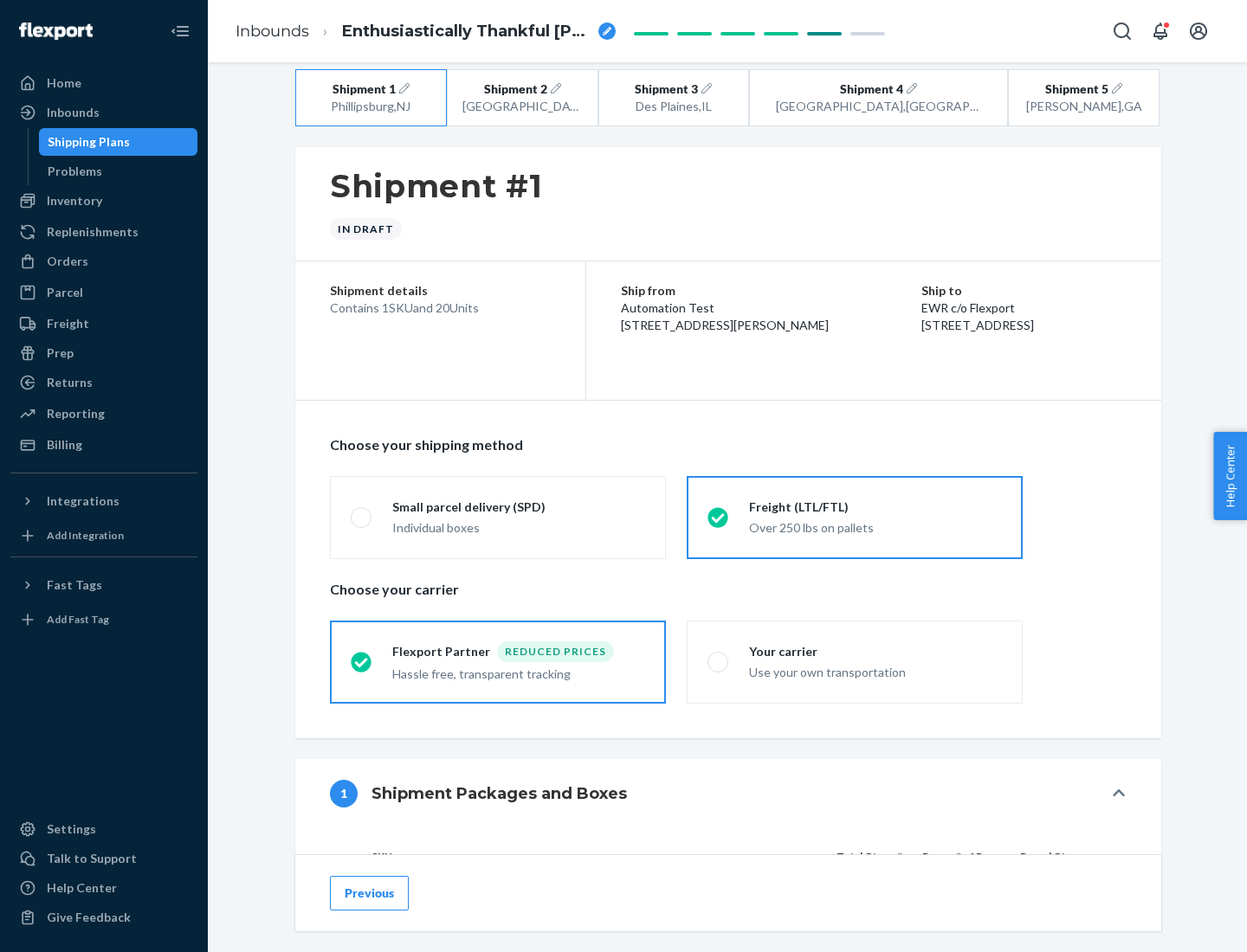
scroll to position [164, 0]
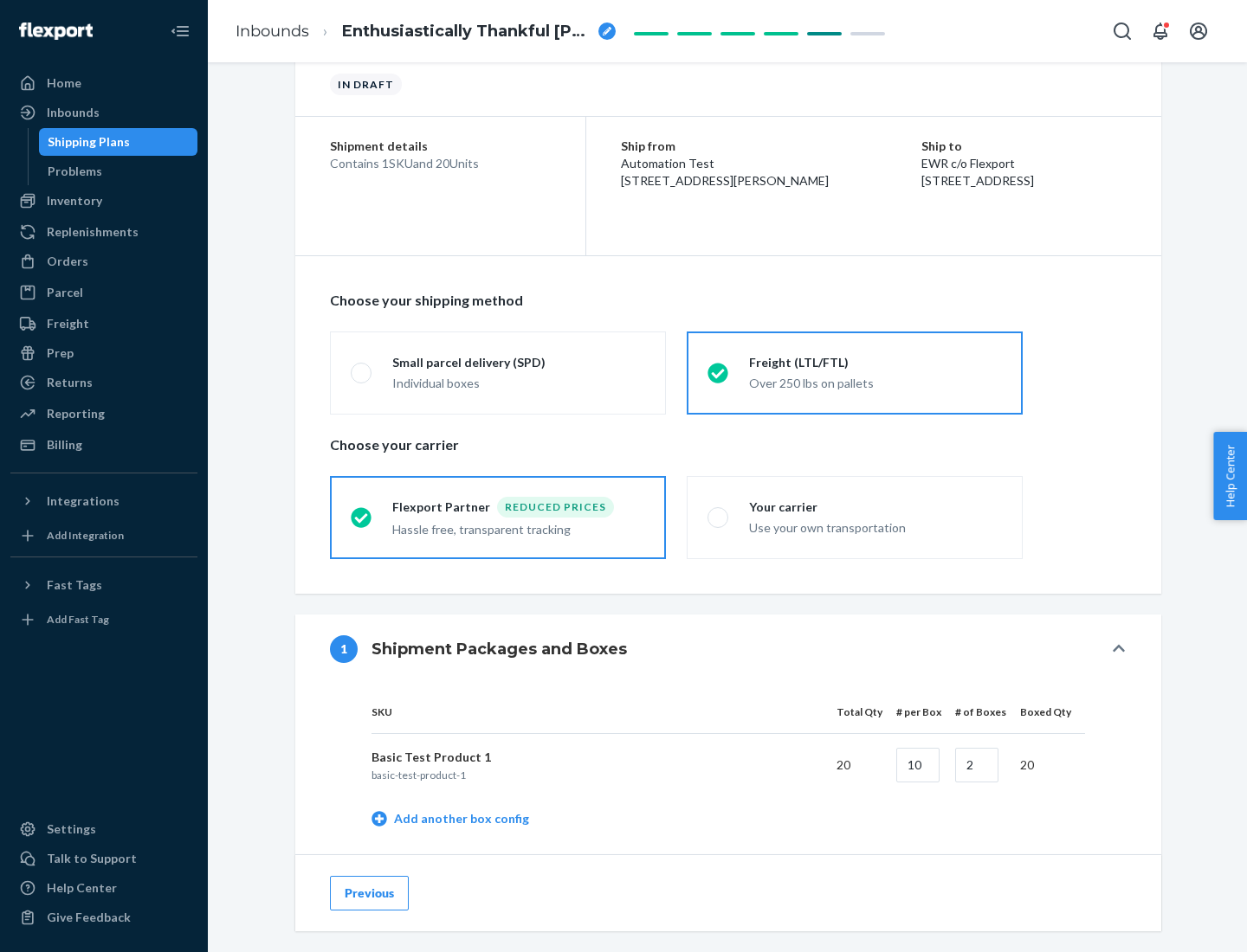
click at [876, 506] on div "Your carrier" at bounding box center [876, 507] width 253 height 18
click at [718, 512] on input "Your carrier Use your own transportation" at bounding box center [713, 517] width 11 height 11
radio input "true"
radio input "false"
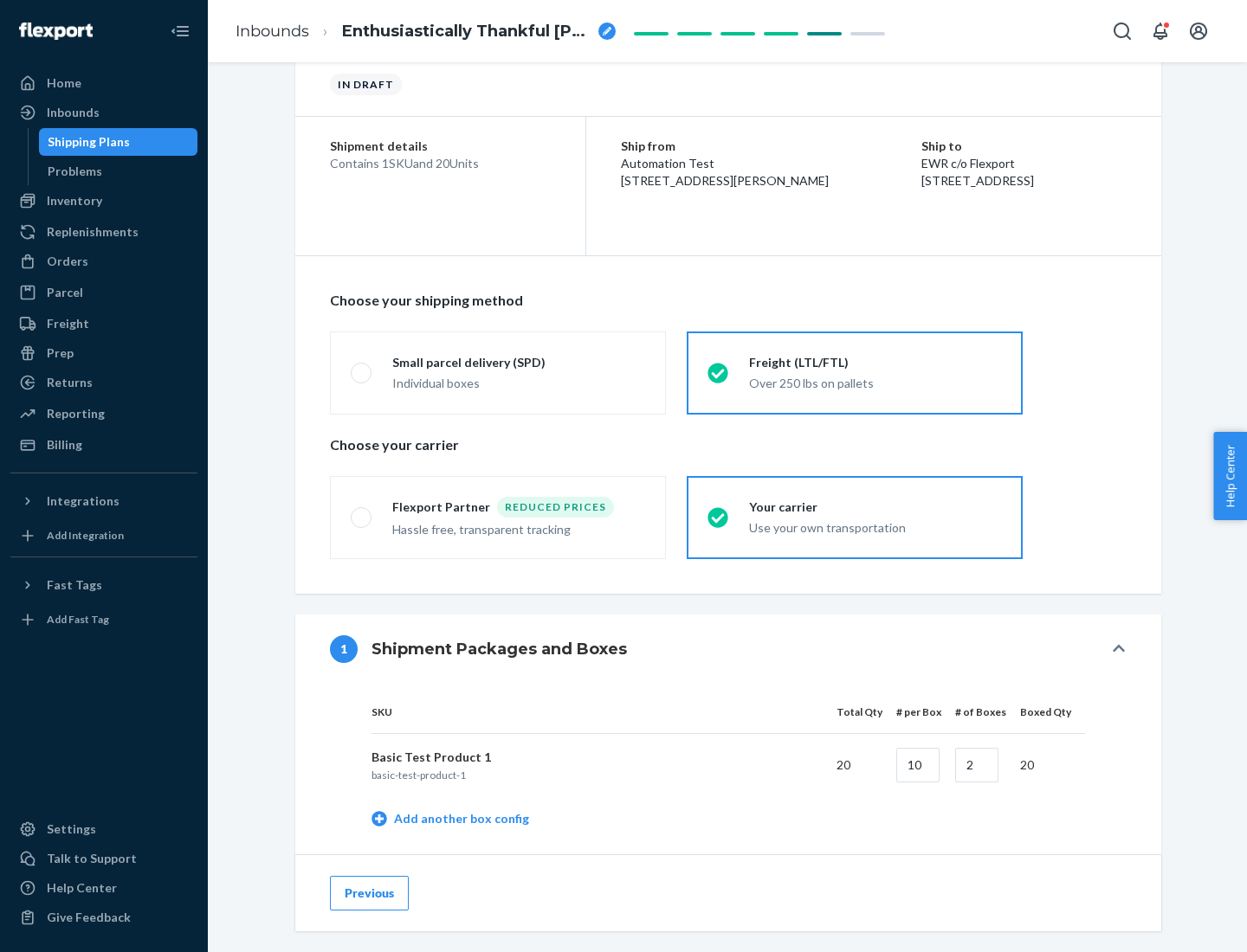
scroll to position [547, 0]
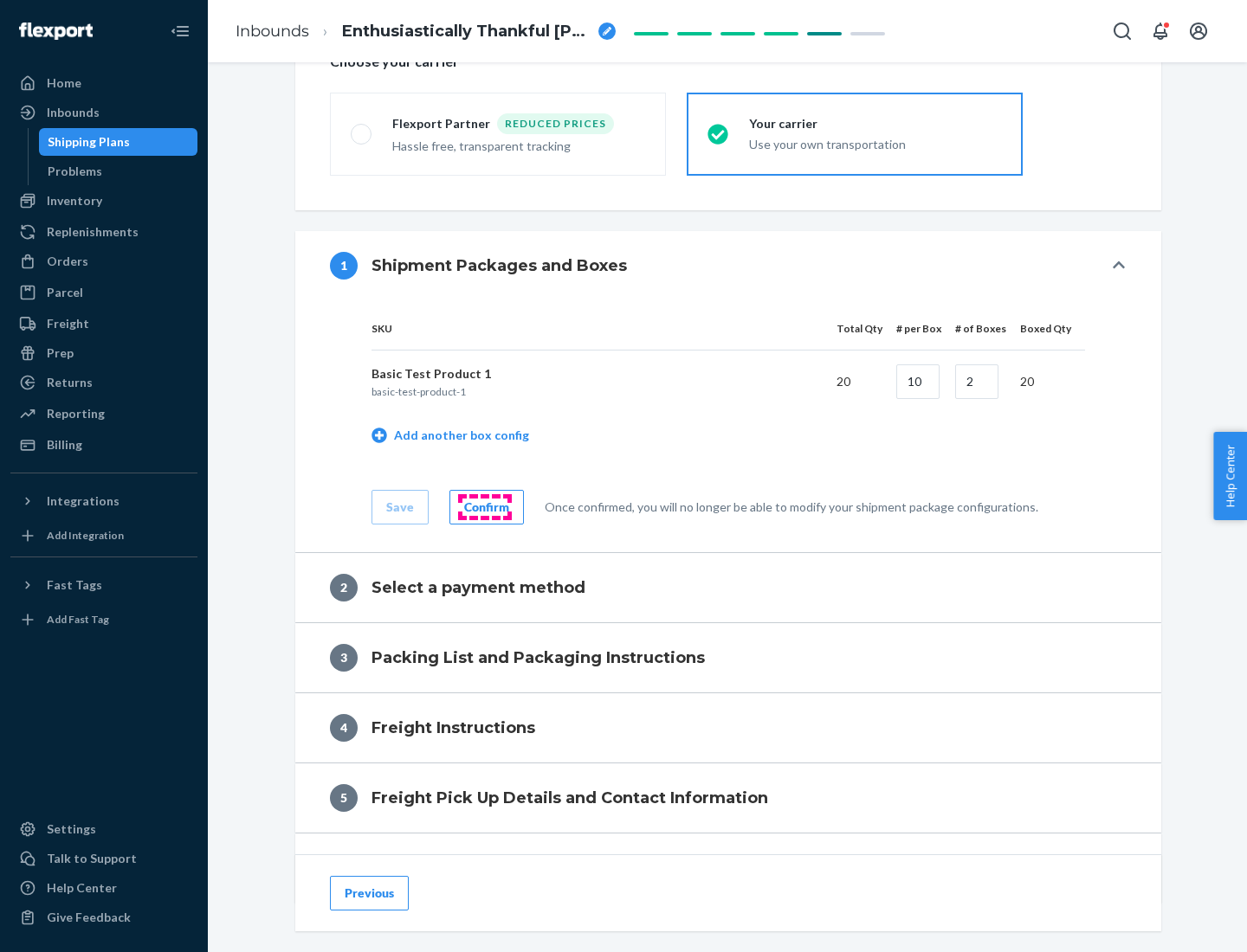
click at [484, 506] on div "Confirm" at bounding box center [486, 507] width 45 height 18
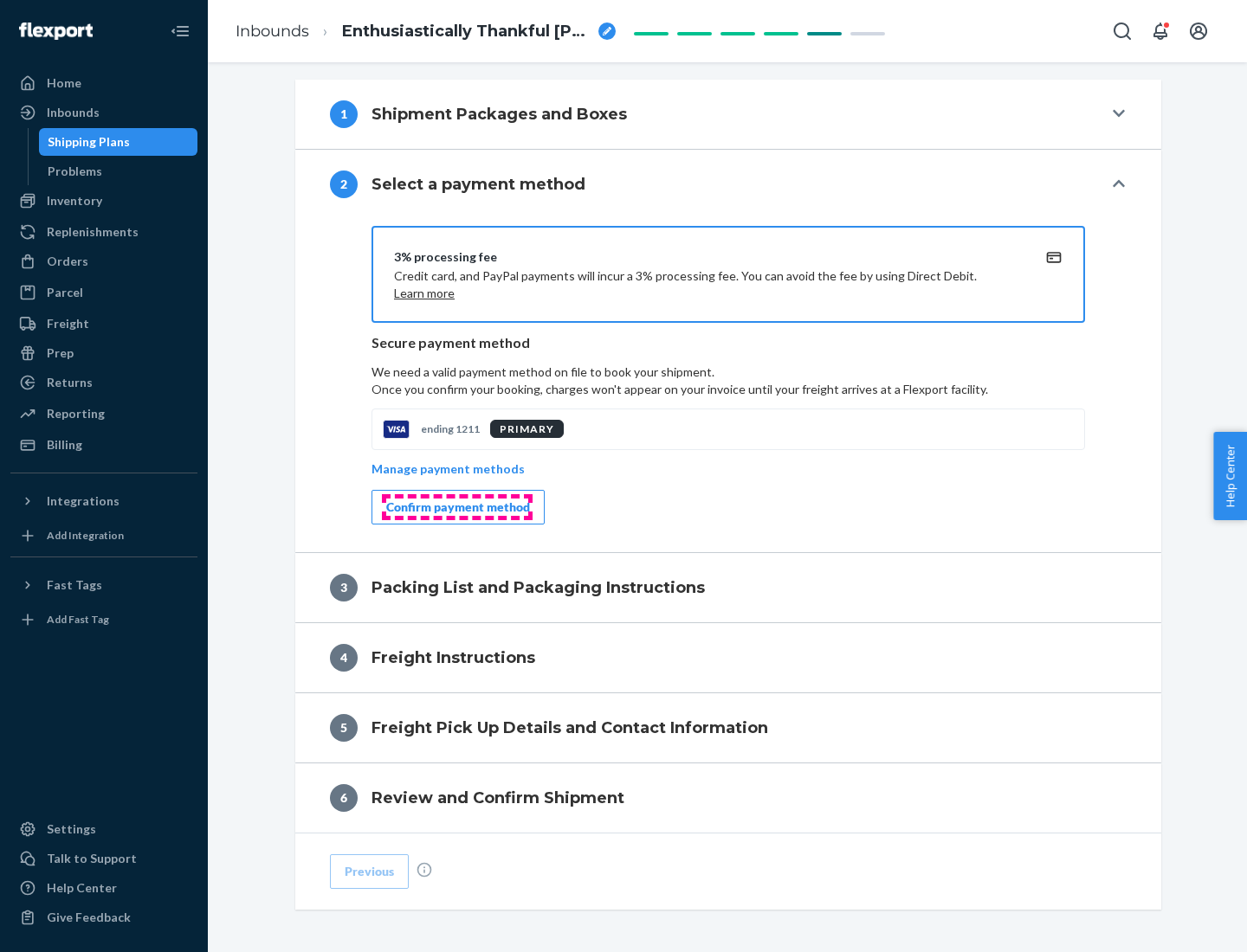
click at [457, 507] on div "Confirm payment method" at bounding box center [458, 507] width 144 height 18
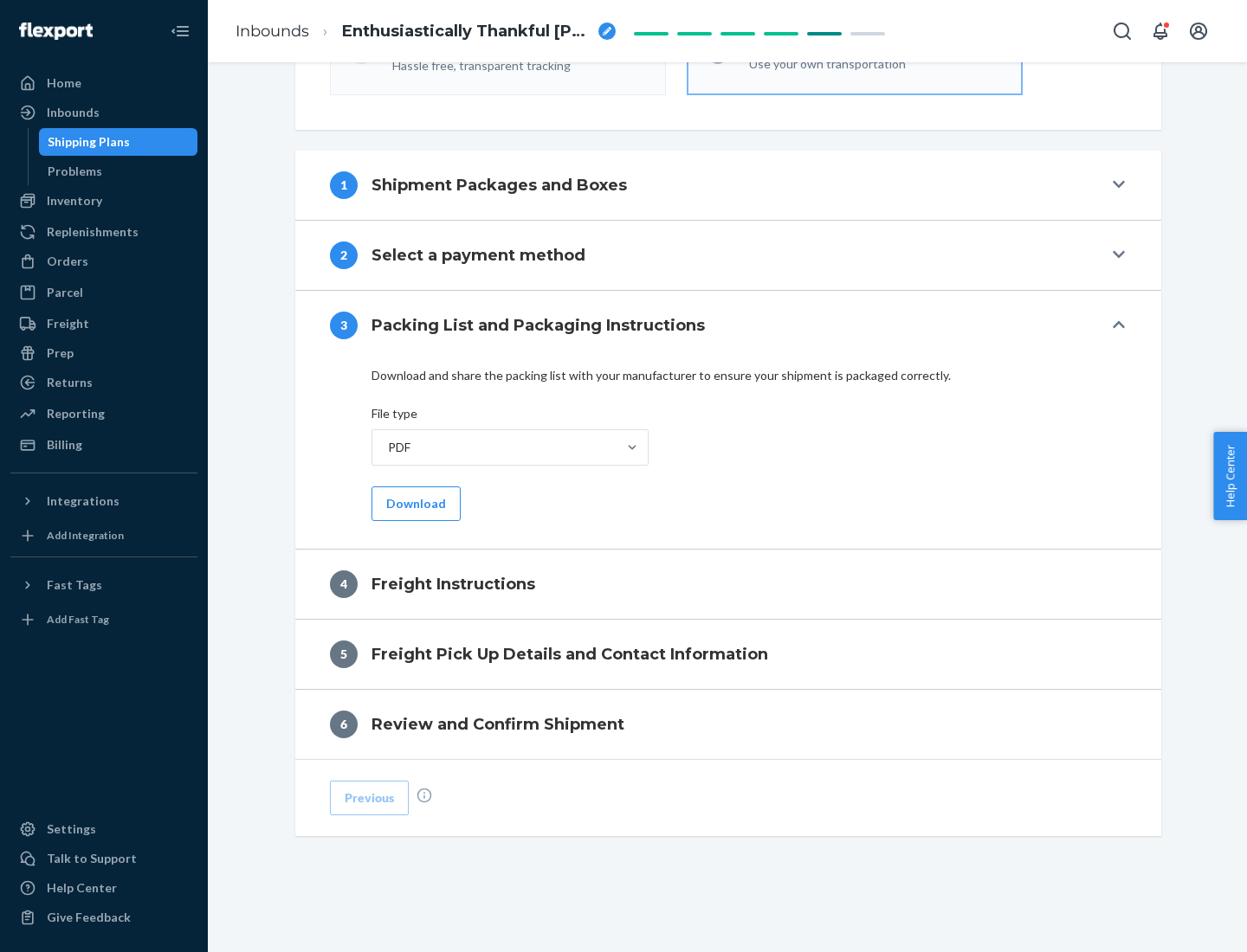
scroll to position [624, 0]
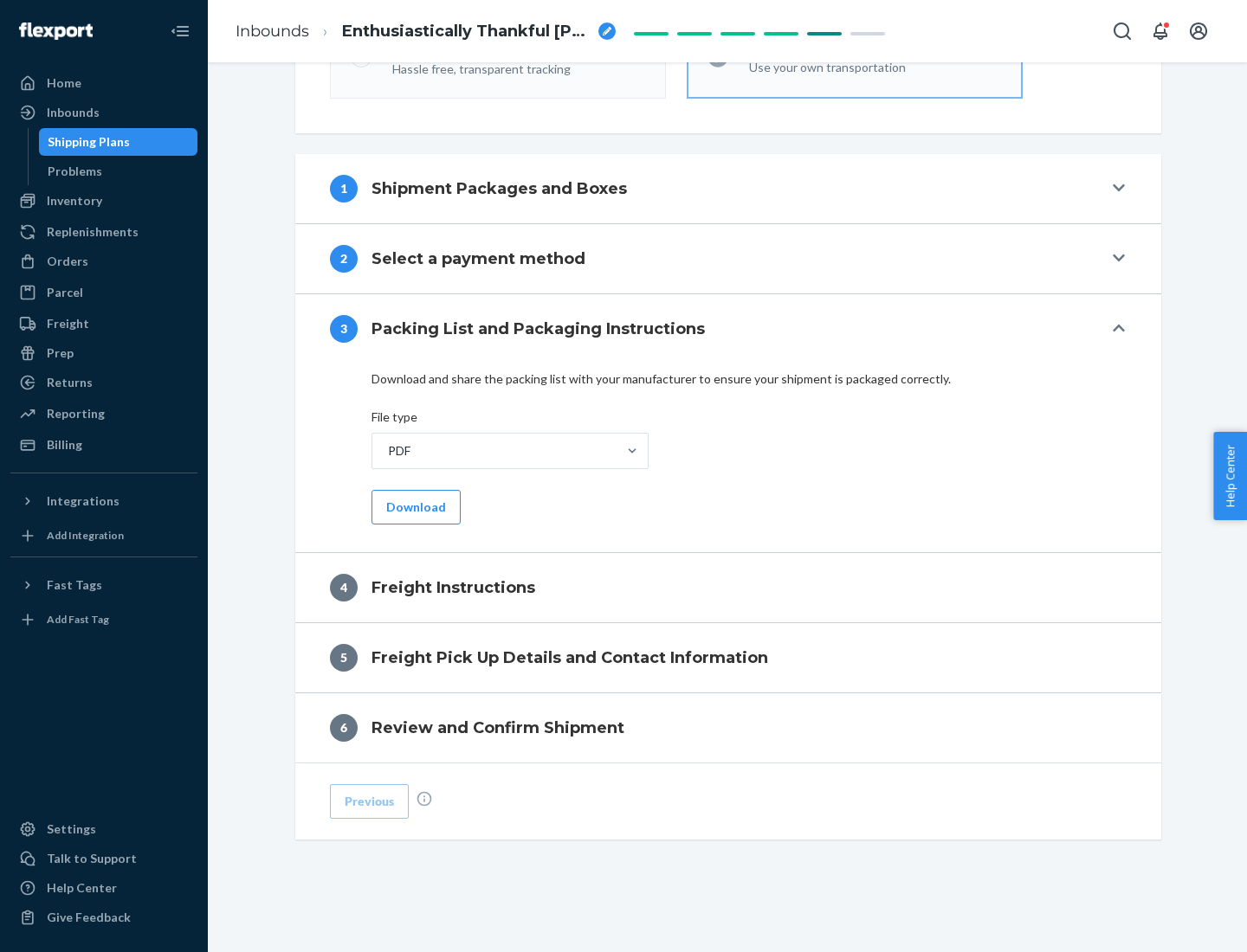
click at [413, 506] on button "Download" at bounding box center [415, 507] width 89 height 35
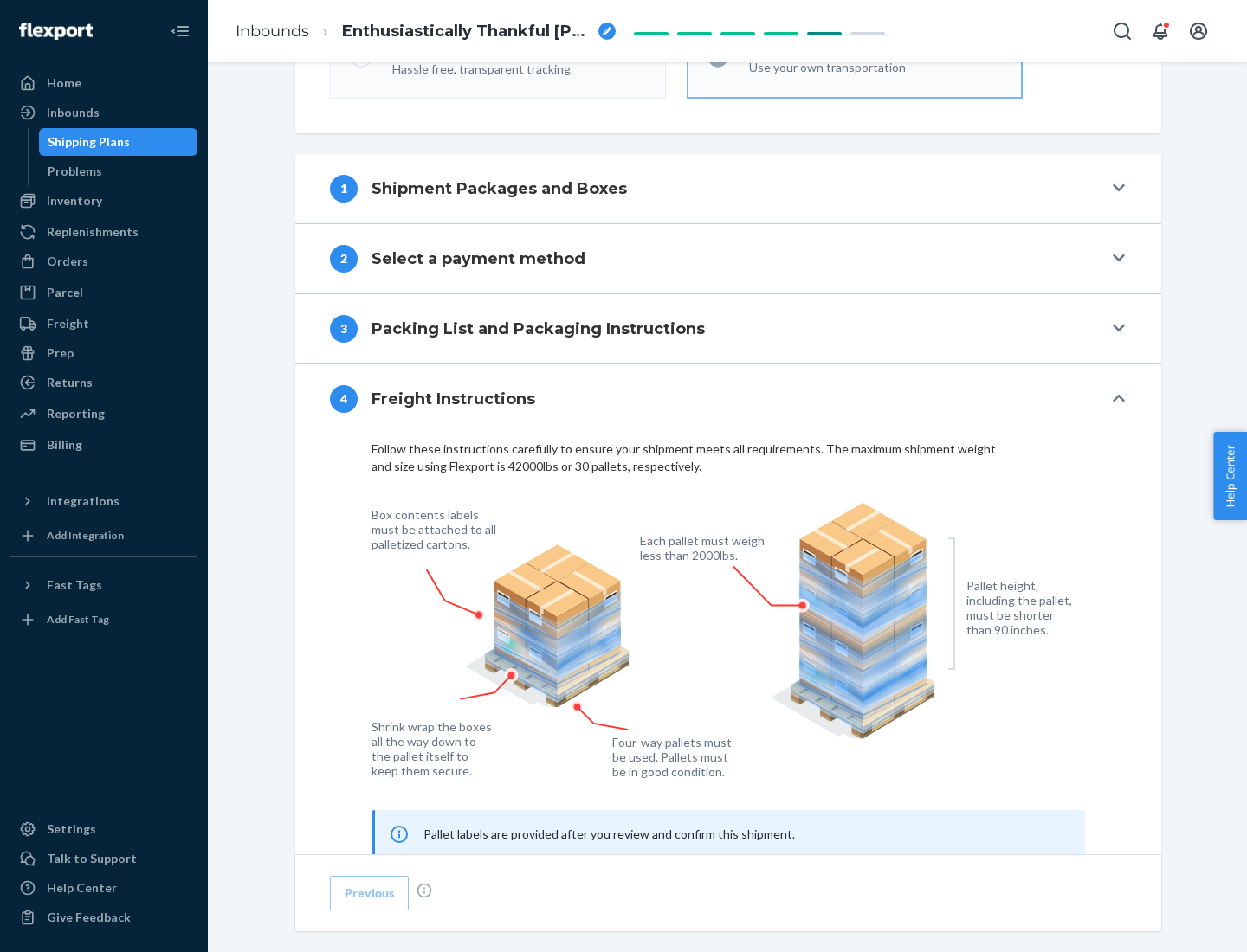
scroll to position [1046, 0]
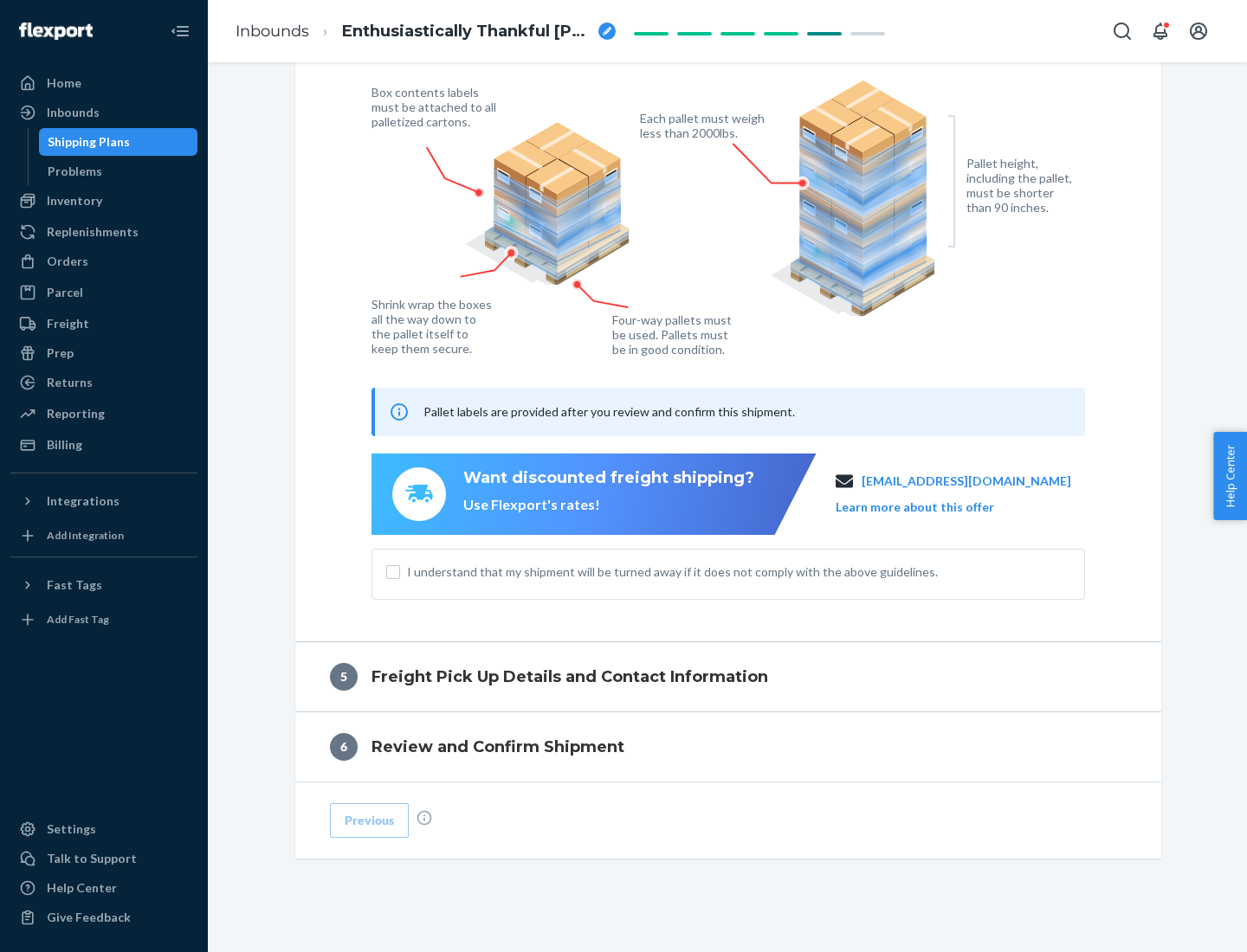
click at [936, 506] on button "Learn more about this offer" at bounding box center [914, 507] width 158 height 18
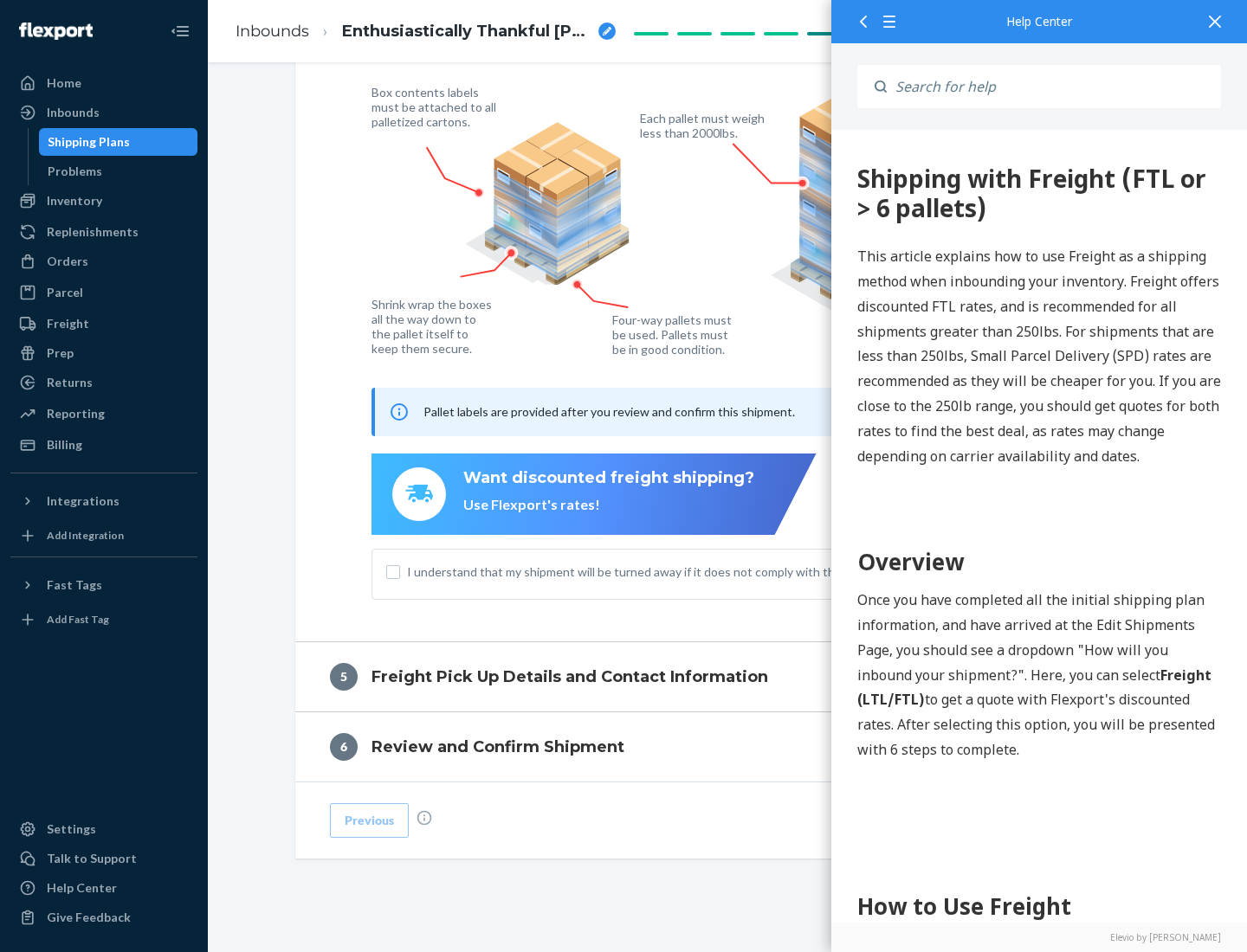
scroll to position [0, 0]
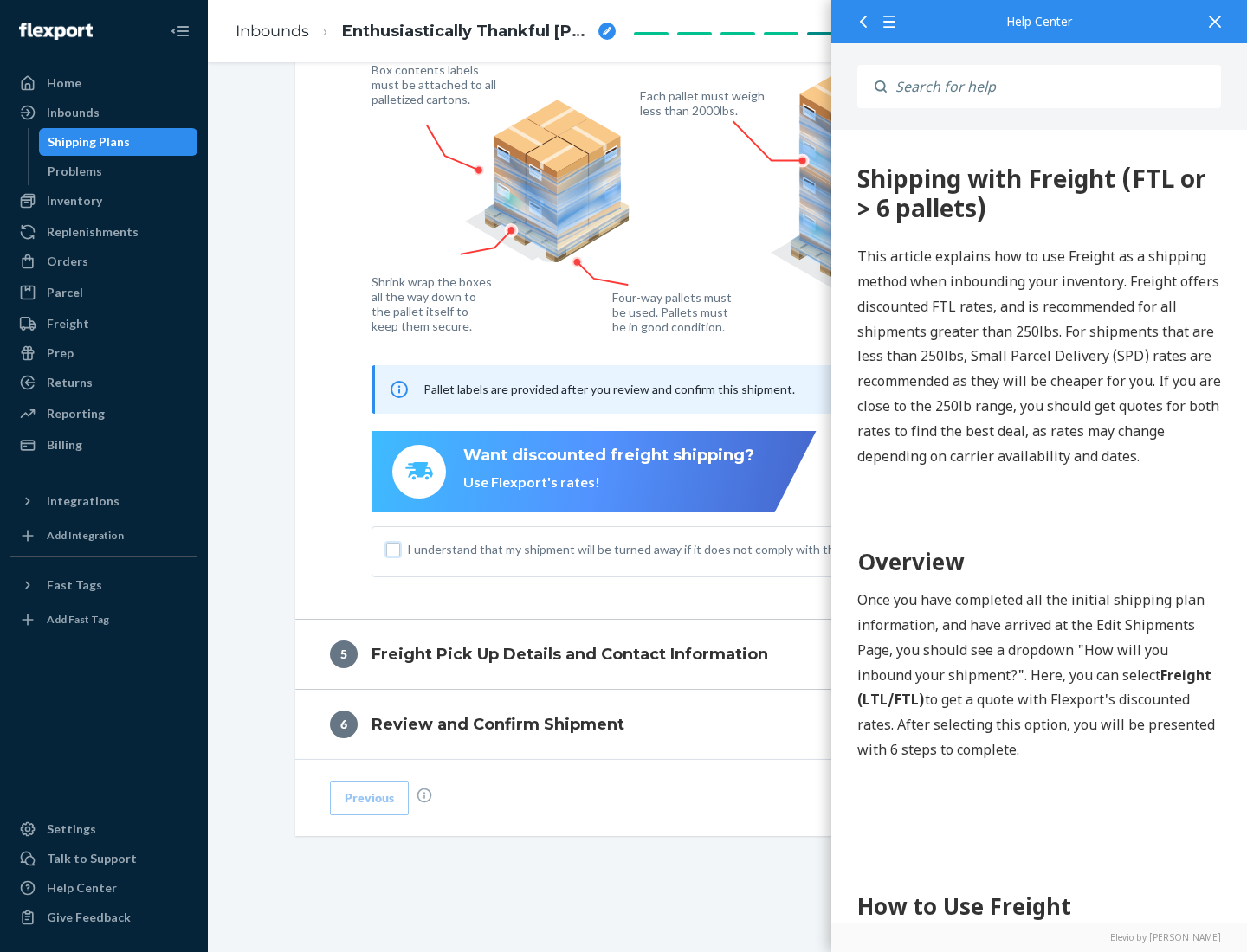
click at [393, 549] on input "I understand that my shipment will be turned away if it does not comply with th…" at bounding box center [393, 549] width 14 height 14
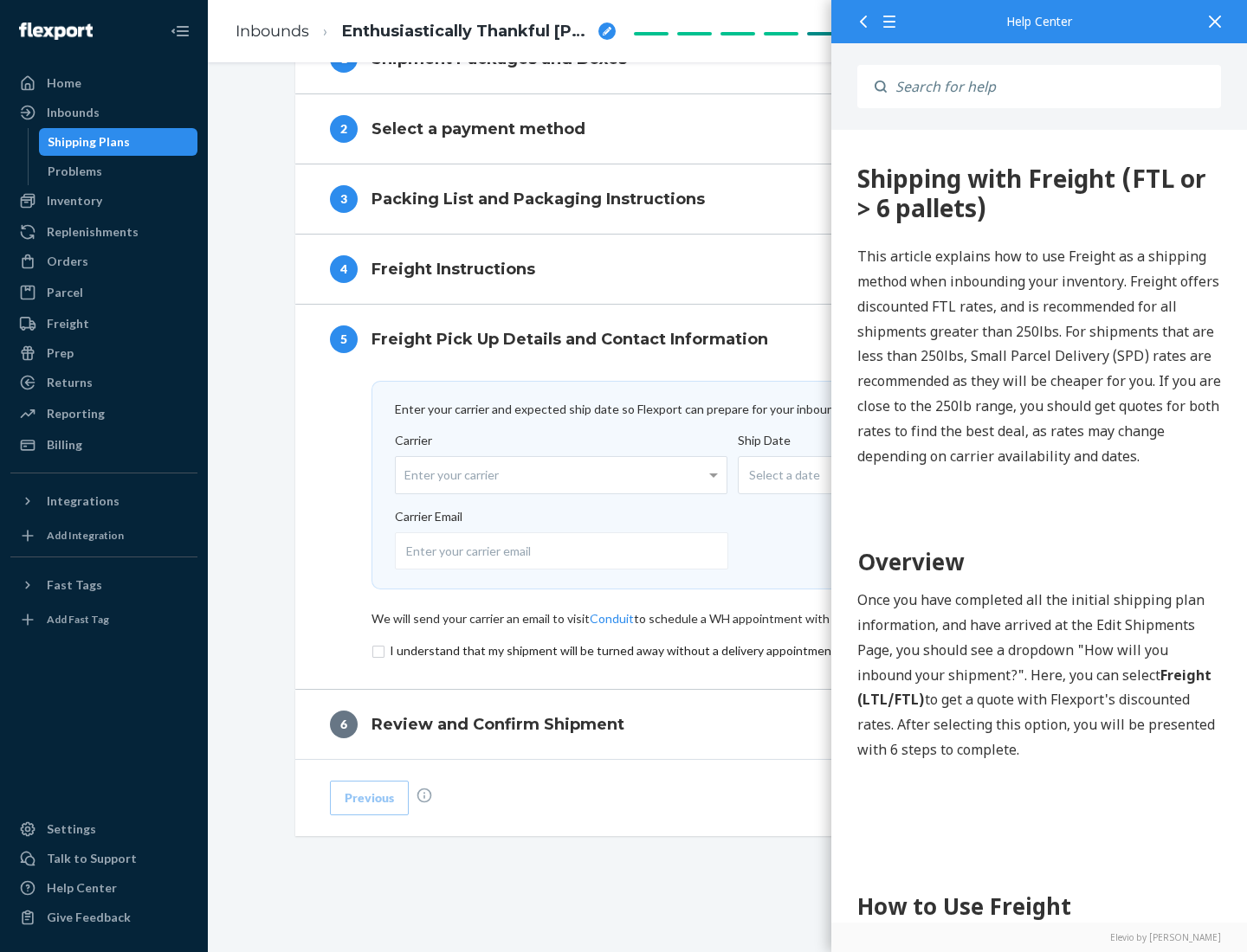
scroll to position [754, 0]
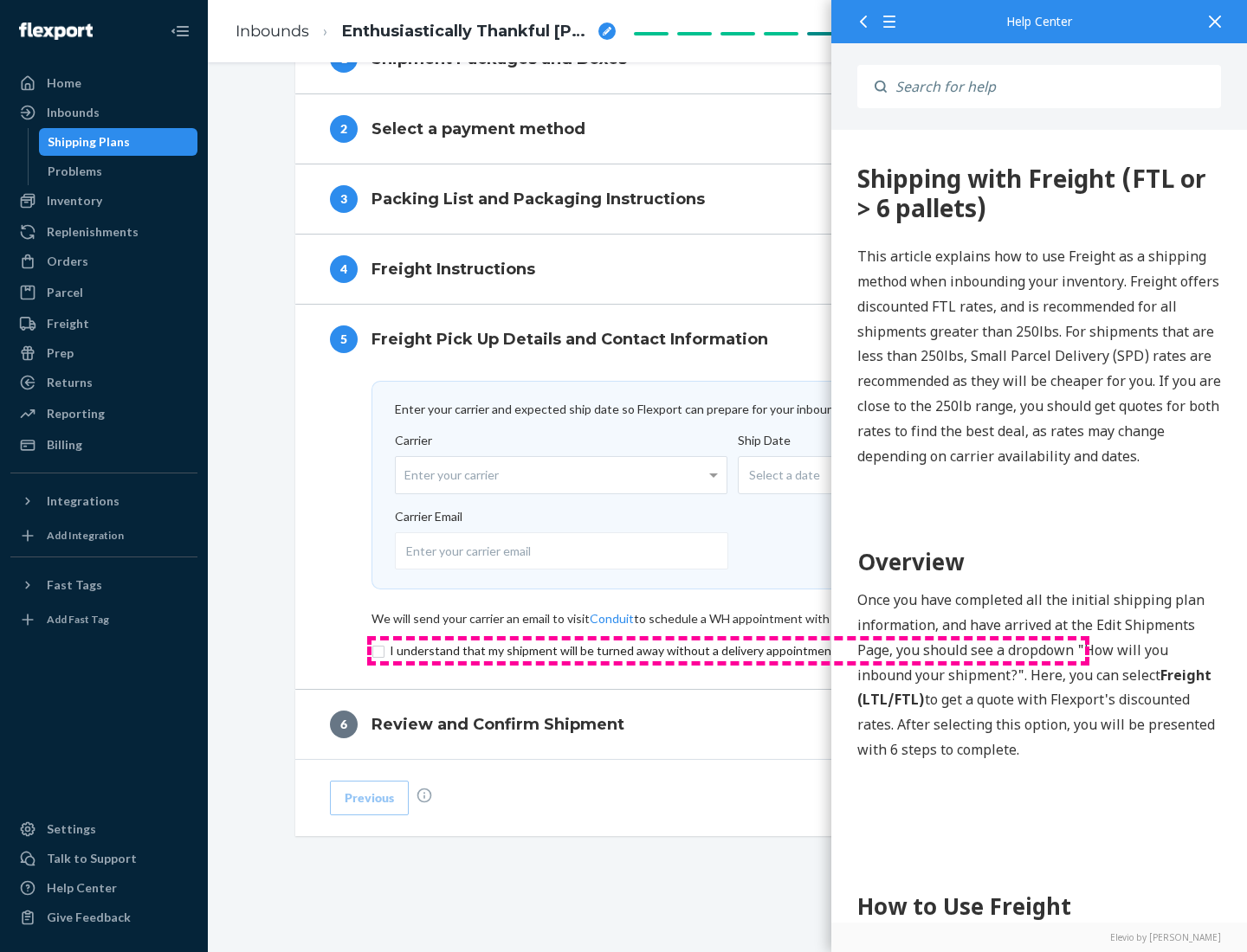
click at [728, 650] on input "checkbox" at bounding box center [728, 651] width 714 height 21
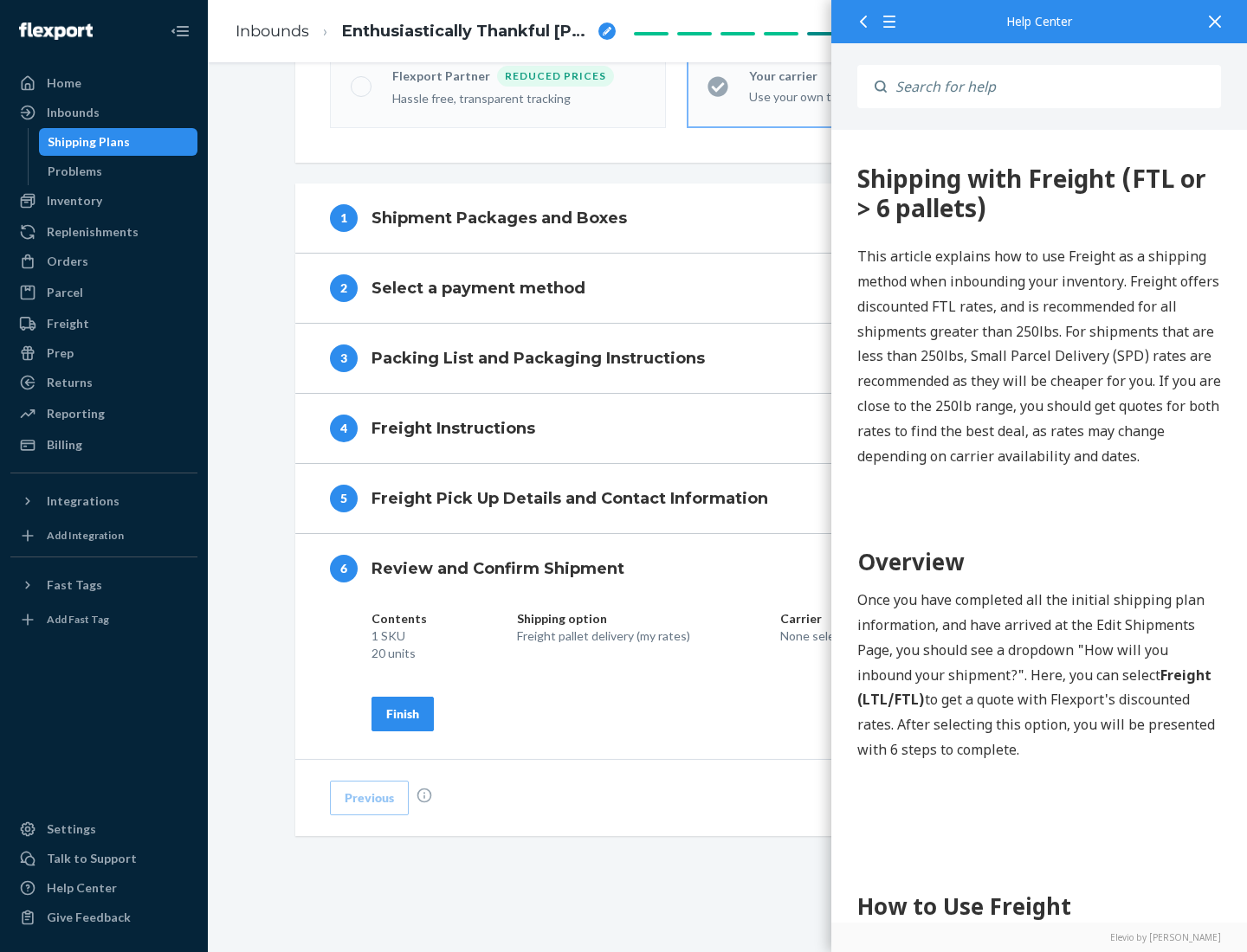
click at [402, 714] on div "Finish" at bounding box center [402, 714] width 33 height 18
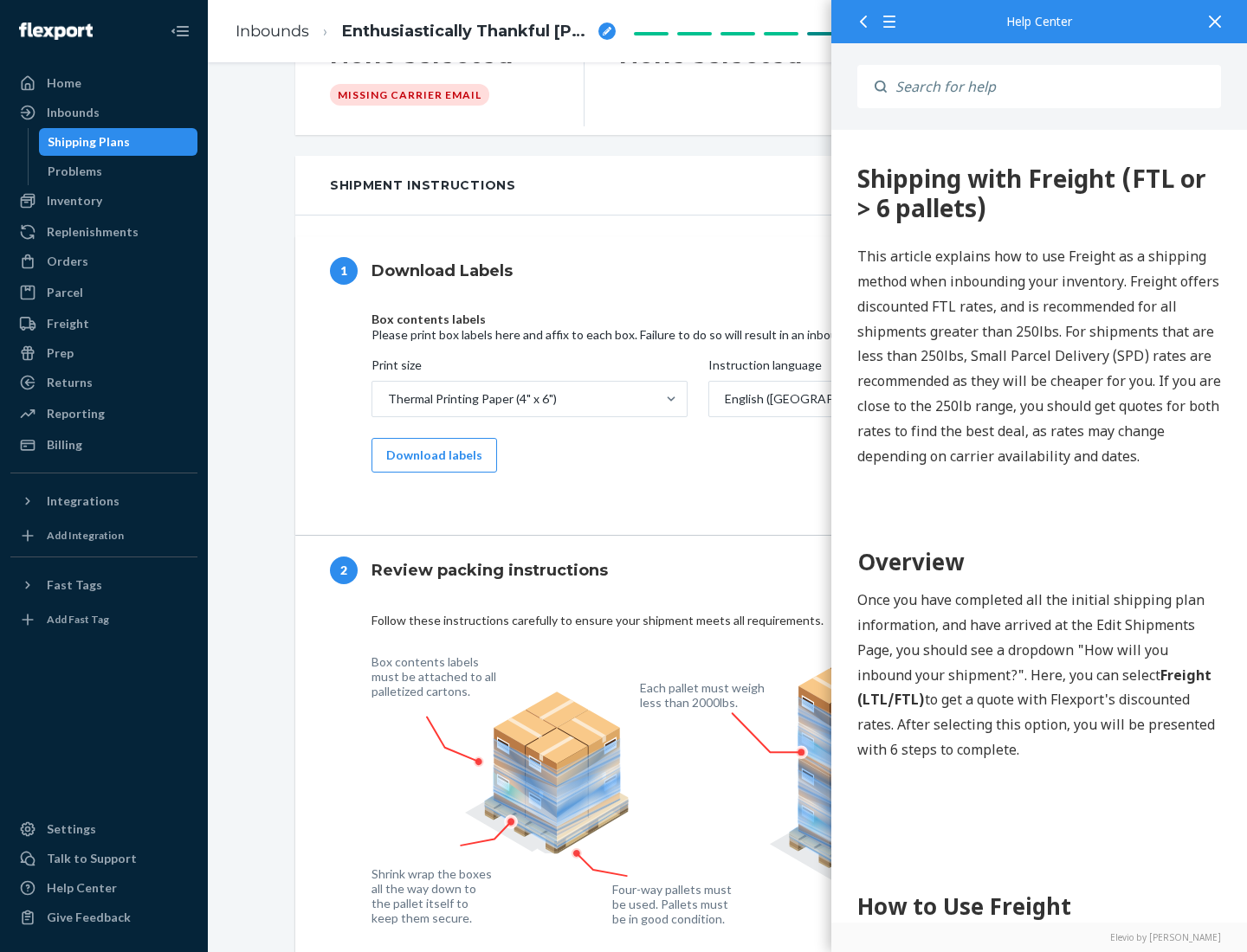
scroll to position [0, 0]
